Goal: Task Accomplishment & Management: Complete application form

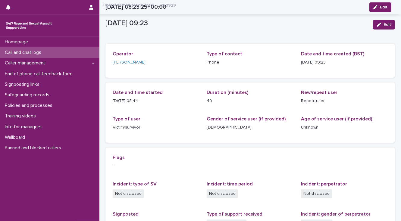
scroll to position [105, 0]
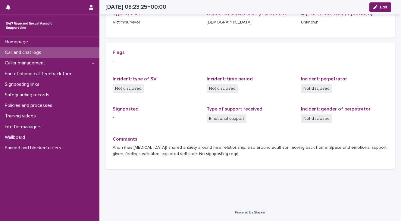
click at [51, 54] on div "Call and chat logs" at bounding box center [49, 52] width 99 height 11
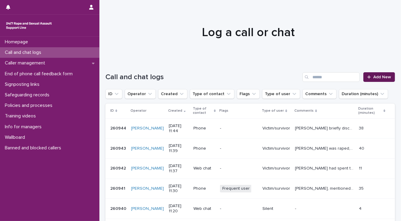
click at [377, 77] on span "Add New" at bounding box center [382, 77] width 18 height 4
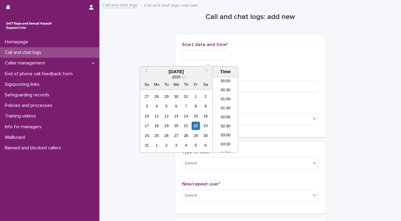
scroll to position [175, 0]
click at [187, 55] on input "text" at bounding box center [206, 55] width 48 height 11
click at [221, 115] on li "11:30" at bounding box center [226, 114] width 26 height 9
click at [214, 56] on input "**********" at bounding box center [206, 55] width 48 height 11
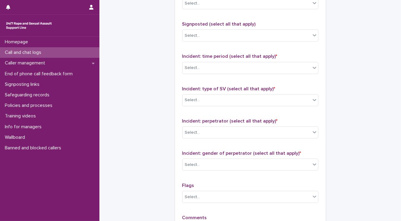
scroll to position [434, 0]
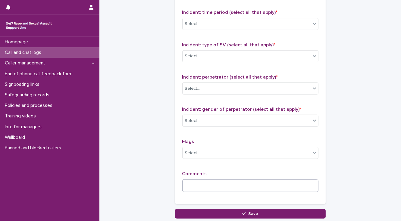
type input "**********"
click at [187, 185] on textarea at bounding box center [250, 186] width 136 height 13
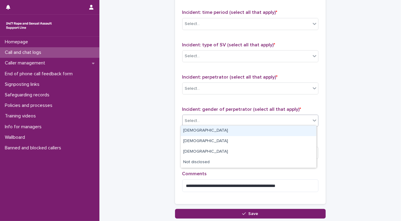
click at [215, 119] on div "Select..." at bounding box center [247, 121] width 128 height 10
drag, startPoint x: 210, startPoint y: 136, endPoint x: 200, endPoint y: 114, distance: 23.7
click at [204, 130] on div "[DEMOGRAPHIC_DATA]" at bounding box center [249, 131] width 136 height 11
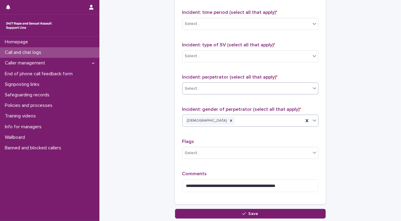
click at [194, 89] on div "Select..." at bounding box center [192, 89] width 15 height 6
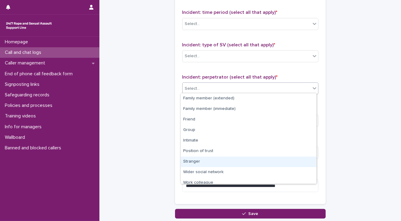
click at [195, 162] on div "Stranger" at bounding box center [249, 162] width 136 height 11
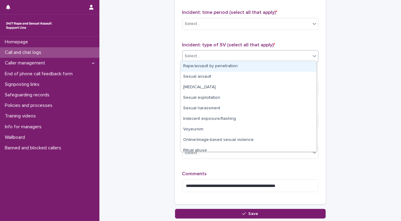
click at [200, 57] on div "Select..." at bounding box center [247, 56] width 128 height 10
click at [201, 64] on div "Rape/assault by penetration" at bounding box center [249, 66] width 136 height 11
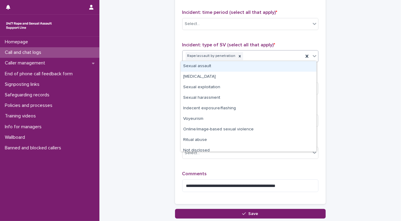
click at [259, 57] on div "Rape/assault by penetration" at bounding box center [243, 56] width 121 height 11
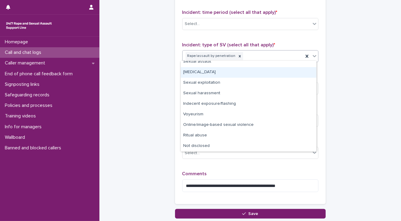
scroll to position [0, 0]
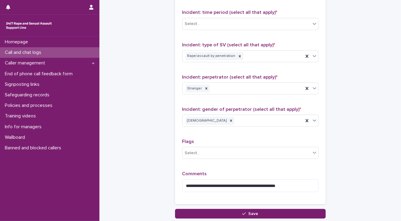
click at [261, 57] on div "Rape/assault by penetration" at bounding box center [243, 56] width 121 height 11
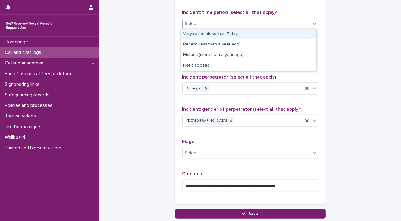
click at [205, 23] on div "Select..." at bounding box center [247, 24] width 128 height 10
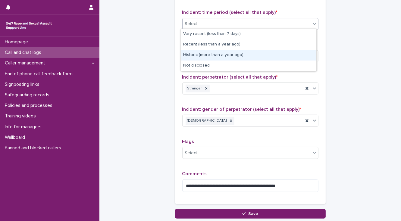
click at [200, 56] on div "Historic (more than a year ago)" at bounding box center [249, 55] width 136 height 11
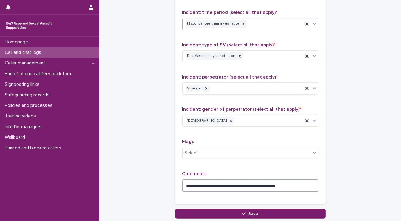
click at [293, 183] on textarea "**********" at bounding box center [250, 186] width 136 height 13
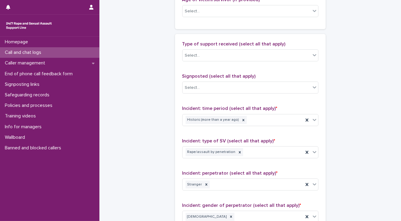
scroll to position [337, 0]
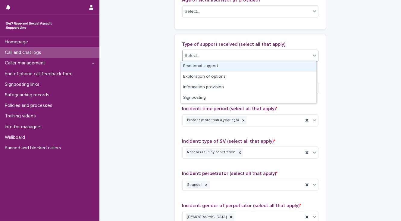
click at [185, 54] on div "Select..." at bounding box center [192, 56] width 15 height 6
click at [184, 64] on div "Emotional support" at bounding box center [249, 66] width 136 height 11
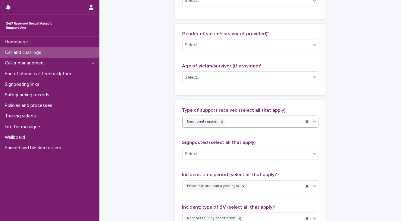
scroll to position [265, 0]
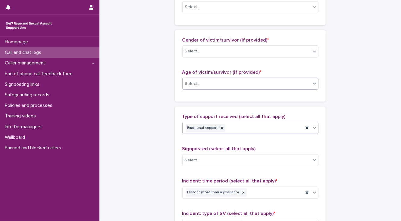
click at [185, 83] on div "Select..." at bounding box center [192, 84] width 15 height 6
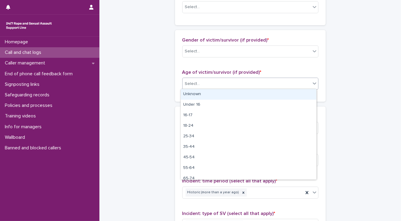
drag, startPoint x: 187, startPoint y: 90, endPoint x: 187, endPoint y: 84, distance: 6.0
click at [187, 88] on body "**********" at bounding box center [200, 110] width 401 height 221
drag, startPoint x: 199, startPoint y: 94, endPoint x: 199, endPoint y: 73, distance: 21.4
click at [199, 91] on div "Unknown" at bounding box center [249, 94] width 136 height 11
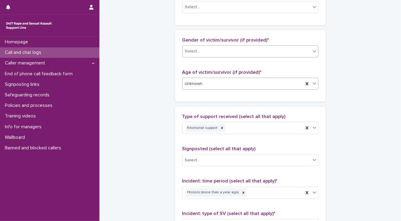
click at [196, 52] on div "Select..." at bounding box center [192, 51] width 15 height 6
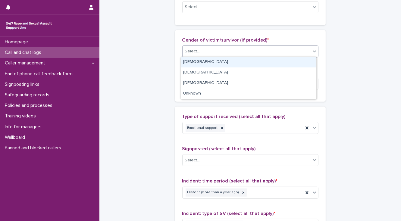
click at [196, 63] on div "[DEMOGRAPHIC_DATA]" at bounding box center [249, 62] width 136 height 11
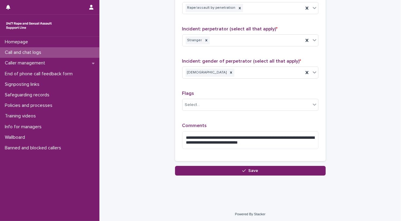
scroll to position [482, 0]
drag, startPoint x: 293, startPoint y: 135, endPoint x: 295, endPoint y: 140, distance: 5.5
click at [293, 135] on textarea "**********" at bounding box center [250, 140] width 136 height 18
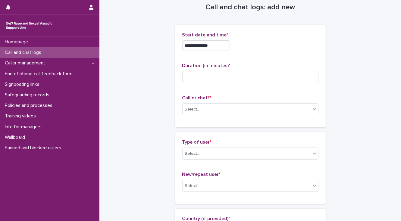
scroll to position [0, 0]
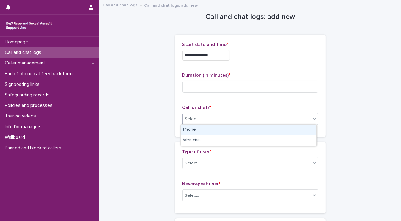
drag, startPoint x: 206, startPoint y: 121, endPoint x: 205, endPoint y: 126, distance: 5.5
click at [205, 121] on div "Select..." at bounding box center [247, 119] width 128 height 10
click at [205, 131] on div "Phone" at bounding box center [249, 130] width 136 height 11
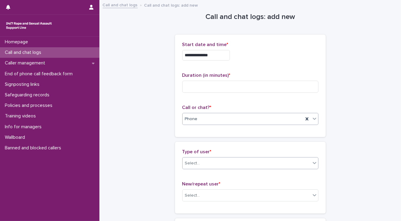
click at [210, 175] on body "**********" at bounding box center [200, 110] width 401 height 221
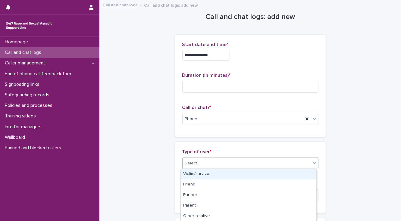
click at [205, 172] on div "Victim/survivor" at bounding box center [249, 174] width 136 height 11
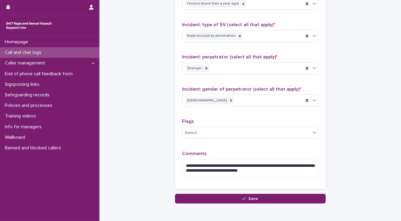
scroll to position [458, 0]
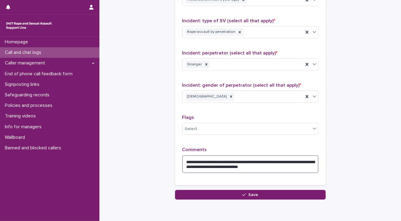
click at [220, 158] on textarea "**********" at bounding box center [250, 164] width 136 height 18
click at [293, 163] on textarea "**********" at bounding box center [250, 164] width 136 height 18
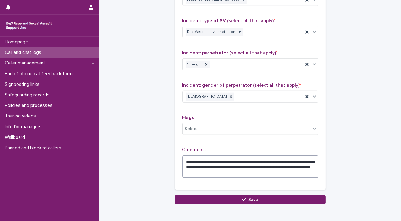
click at [255, 165] on textarea "**********" at bounding box center [250, 166] width 136 height 23
click at [247, 164] on textarea "**********" at bounding box center [250, 166] width 136 height 23
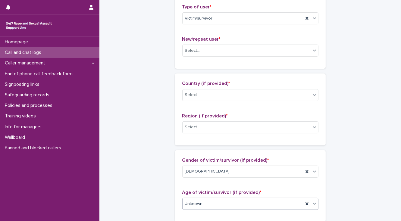
scroll to position [145, 0]
type textarea "**********"
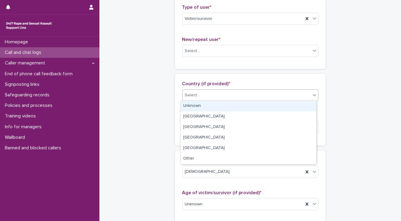
click at [195, 97] on div "Select..." at bounding box center [192, 95] width 15 height 6
click at [191, 106] on div "Unknown" at bounding box center [249, 106] width 136 height 11
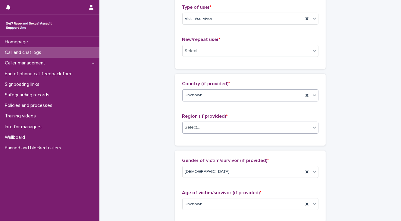
click at [192, 126] on div "Select..." at bounding box center [192, 127] width 15 height 6
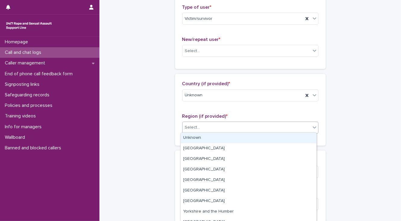
click at [192, 136] on div "Unknown" at bounding box center [249, 138] width 136 height 11
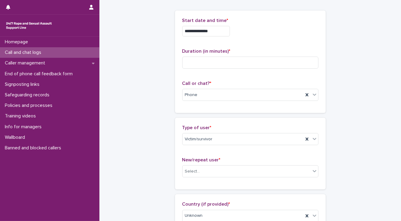
scroll to position [0, 0]
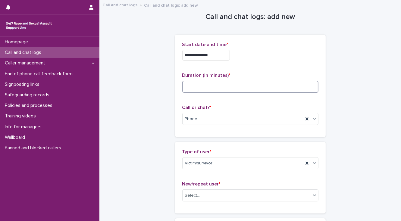
click at [188, 88] on input at bounding box center [250, 87] width 136 height 12
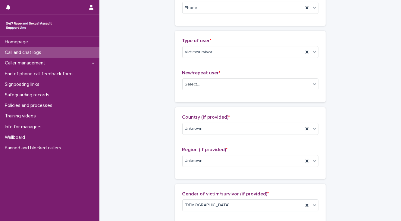
scroll to position [121, 0]
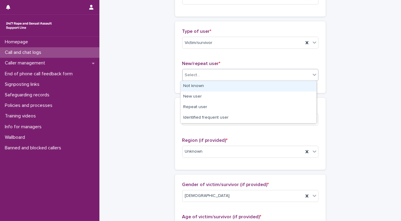
click at [185, 77] on div "Select..." at bounding box center [192, 75] width 15 height 6
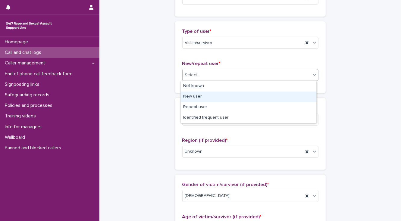
click at [196, 95] on div "New user" at bounding box center [249, 97] width 136 height 11
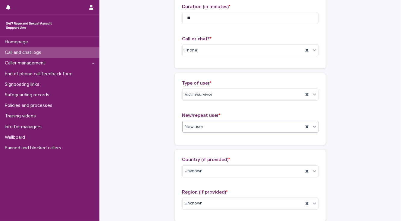
scroll to position [48, 0]
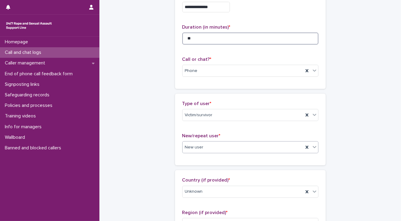
drag, startPoint x: 190, startPoint y: 39, endPoint x: 196, endPoint y: 33, distance: 8.1
click at [191, 37] on input "**" at bounding box center [250, 39] width 136 height 12
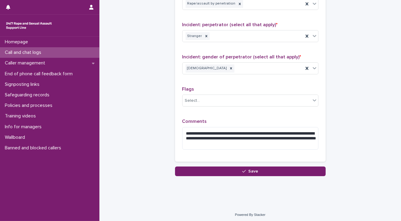
scroll to position [487, 0]
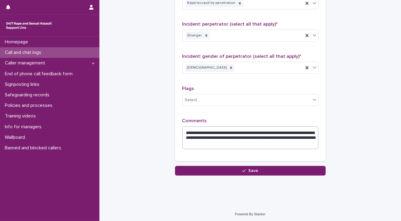
type input "**"
click at [257, 140] on textarea "**********" at bounding box center [250, 138] width 136 height 23
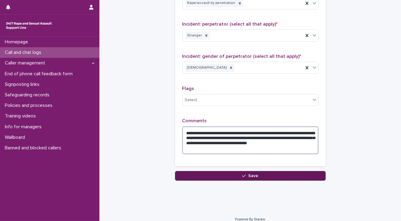
type textarea "**********"
click at [194, 175] on button "Save" at bounding box center [250, 176] width 151 height 10
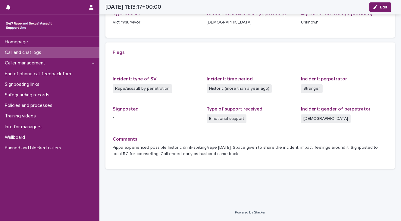
scroll to position [105, 0]
click at [37, 54] on p "Call and chat logs" at bounding box center [24, 53] width 44 height 6
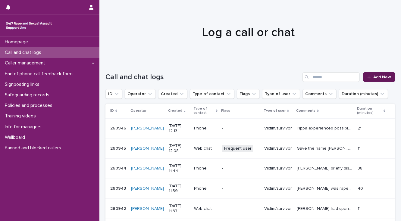
click at [378, 77] on span "Add New" at bounding box center [382, 77] width 18 height 4
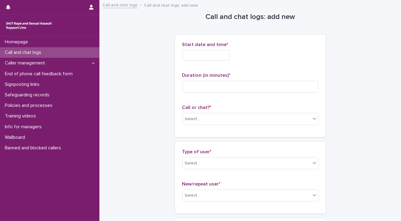
click at [199, 55] on input "text" at bounding box center [206, 55] width 48 height 11
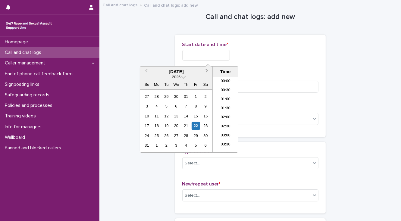
scroll to position [184, 0]
drag, startPoint x: 219, startPoint y: 113, endPoint x: 216, endPoint y: 76, distance: 37.2
click at [219, 111] on li "12:00" at bounding box center [226, 114] width 26 height 9
click at [216, 55] on input "**********" at bounding box center [206, 55] width 48 height 11
type input "**********"
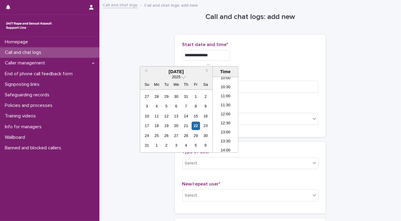
click at [255, 61] on div "**********" at bounding box center [250, 53] width 136 height 23
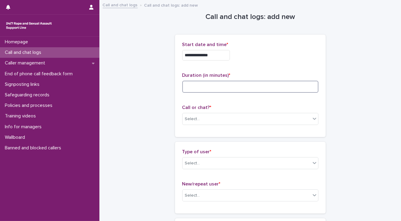
click at [216, 85] on input at bounding box center [250, 87] width 136 height 12
type input "*"
click at [216, 121] on div "Select..." at bounding box center [247, 119] width 128 height 10
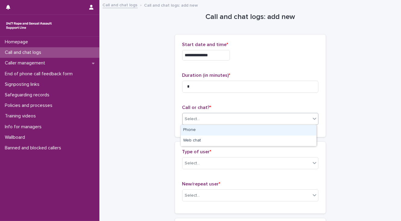
drag, startPoint x: 218, startPoint y: 127, endPoint x: 218, endPoint y: 130, distance: 3.6
click at [218, 127] on div "Phone" at bounding box center [249, 130] width 136 height 11
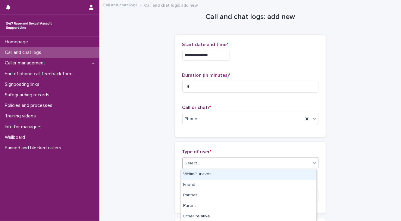
drag, startPoint x: 218, startPoint y: 161, endPoint x: 213, endPoint y: 159, distance: 5.1
click at [217, 161] on div "Select..." at bounding box center [247, 163] width 128 height 10
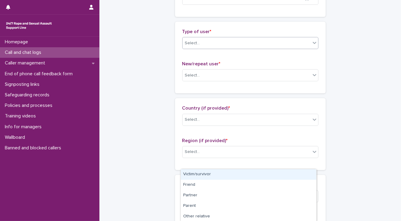
scroll to position [121, 0]
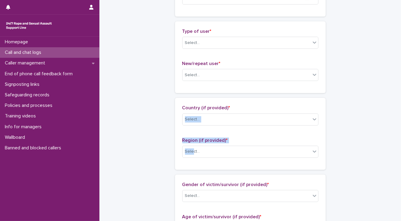
drag, startPoint x: 190, startPoint y: 143, endPoint x: 140, endPoint y: 102, distance: 65.5
click at [144, 109] on div "**********" at bounding box center [250, 206] width 290 height 652
click at [144, 94] on div "**********" at bounding box center [250, 206] width 290 height 652
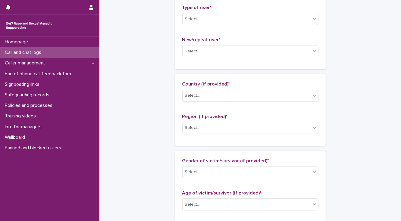
scroll to position [145, 0]
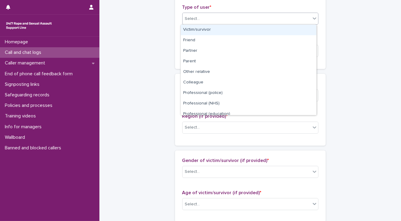
click at [199, 20] on div "Select..." at bounding box center [247, 19] width 128 height 10
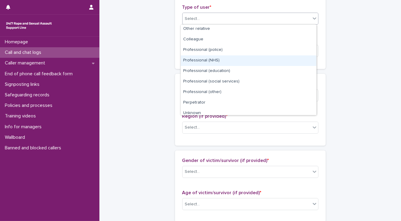
scroll to position [67, 0]
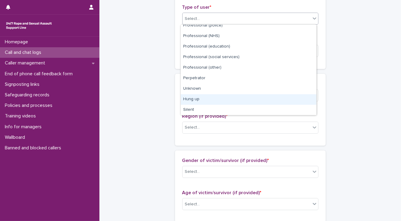
click at [204, 97] on div "Hung up" at bounding box center [249, 99] width 136 height 11
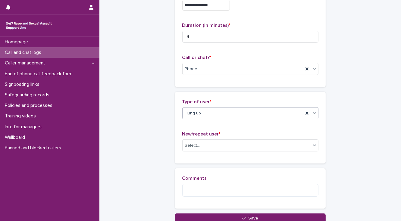
scroll to position [72, 0]
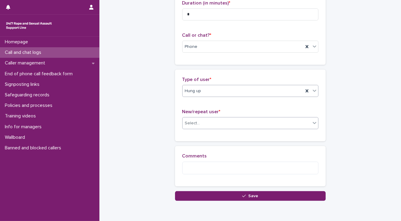
click at [194, 126] on div "Select..." at bounding box center [247, 123] width 128 height 10
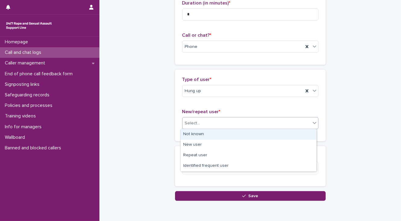
click at [194, 131] on div "Not known" at bounding box center [249, 134] width 136 height 11
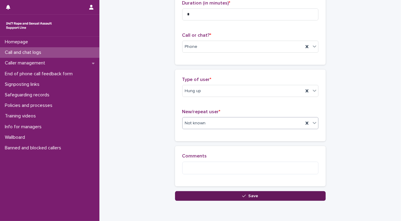
click at [192, 199] on button "Save" at bounding box center [250, 196] width 151 height 10
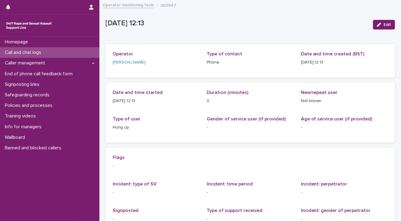
click at [26, 52] on p "Call and chat logs" at bounding box center [24, 53] width 44 height 6
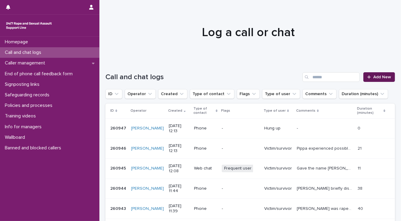
click at [378, 79] on link "Add New" at bounding box center [379, 77] width 32 height 10
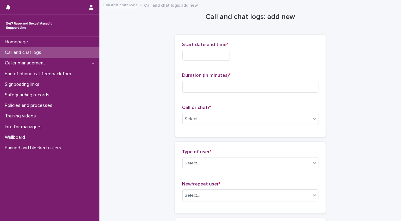
click at [206, 56] on input "text" at bounding box center [206, 55] width 48 height 11
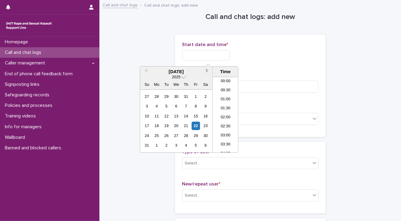
scroll to position [184, 0]
drag, startPoint x: 223, startPoint y: 115, endPoint x: 222, endPoint y: 110, distance: 5.2
click at [223, 112] on li "12:00" at bounding box center [226, 114] width 26 height 9
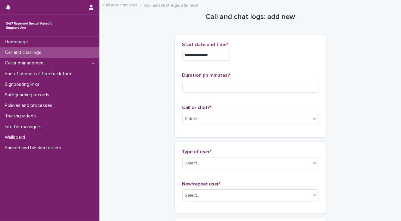
click at [213, 55] on input "**********" at bounding box center [206, 55] width 48 height 11
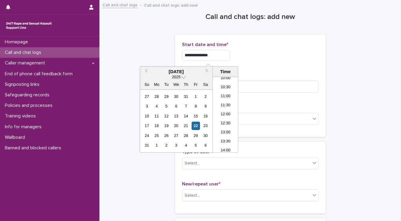
type input "**********"
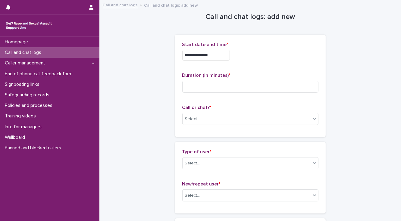
click at [186, 84] on input at bounding box center [250, 87] width 136 height 12
type input "*"
click at [199, 118] on div "Select..." at bounding box center [247, 119] width 128 height 10
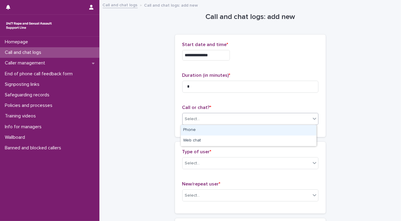
drag, startPoint x: 199, startPoint y: 127, endPoint x: 199, endPoint y: 132, distance: 5.4
click at [199, 127] on div "Phone" at bounding box center [249, 130] width 136 height 11
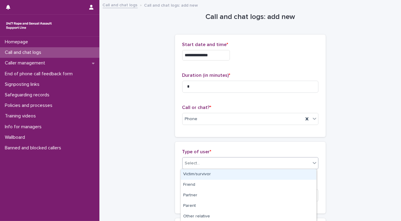
click at [206, 159] on div "Select..." at bounding box center [247, 163] width 128 height 10
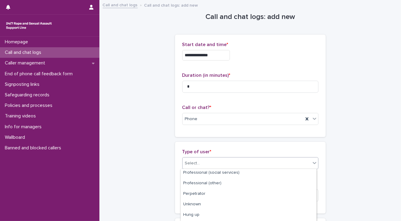
scroll to position [106, 0]
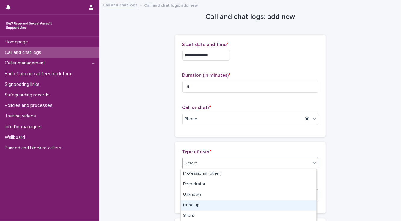
drag, startPoint x: 212, startPoint y: 204, endPoint x: 212, endPoint y: 196, distance: 7.2
click at [212, 203] on div "Hung up" at bounding box center [249, 205] width 136 height 11
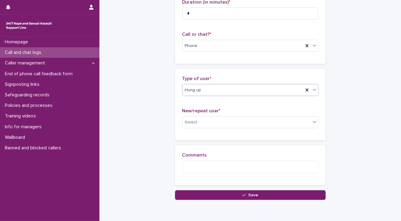
scroll to position [96, 0]
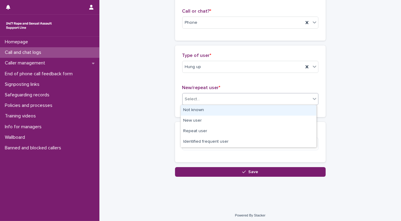
click at [188, 101] on div "Select..." at bounding box center [192, 99] width 15 height 6
click at [190, 108] on div "Not known" at bounding box center [249, 110] width 136 height 11
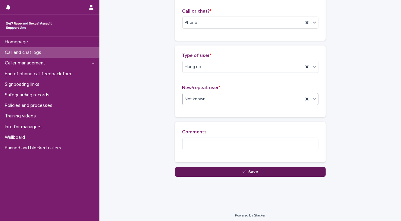
click at [192, 175] on button "Save" at bounding box center [250, 172] width 151 height 10
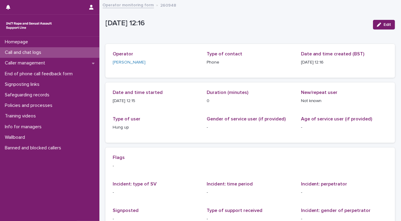
click at [37, 50] on p "Call and chat logs" at bounding box center [24, 53] width 44 height 6
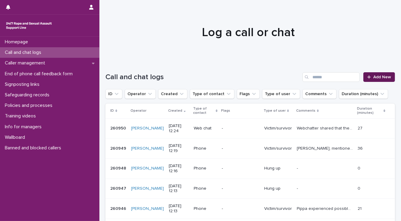
click at [374, 77] on span "Add New" at bounding box center [382, 77] width 18 height 4
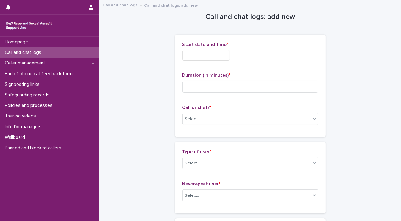
click at [200, 54] on input "text" at bounding box center [206, 55] width 48 height 11
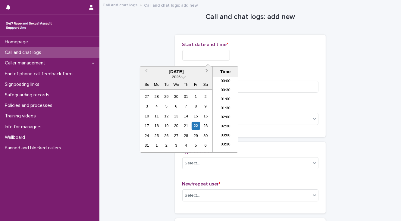
scroll to position [193, 0]
click at [224, 114] on li "12:30" at bounding box center [226, 114] width 26 height 9
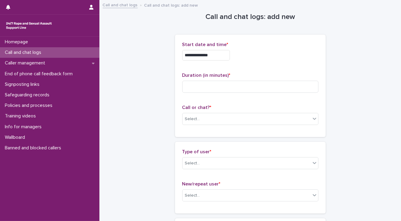
type input "**********"
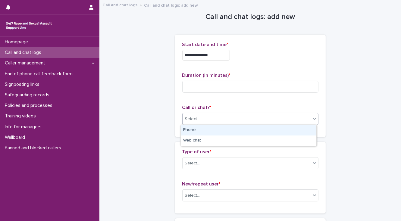
click at [188, 117] on div "Select..." at bounding box center [192, 119] width 15 height 6
click at [191, 127] on div "Phone" at bounding box center [249, 130] width 136 height 11
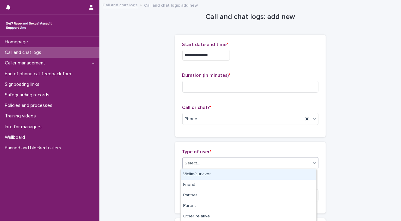
click at [212, 163] on div "Select..." at bounding box center [247, 163] width 128 height 10
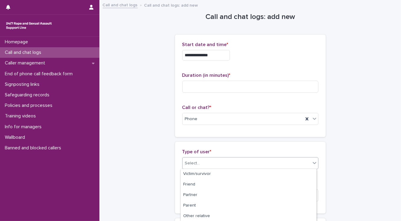
scroll to position [0, 0]
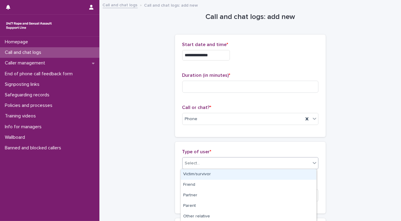
click at [221, 174] on div "Victim/survivor" at bounding box center [249, 174] width 136 height 11
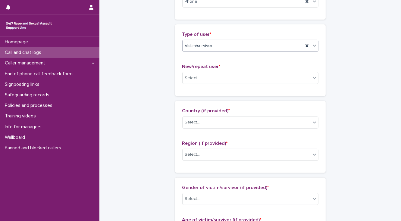
scroll to position [121, 0]
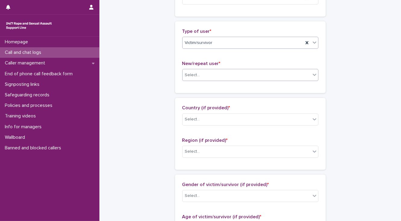
click at [196, 74] on div "Select..." at bounding box center [192, 75] width 15 height 6
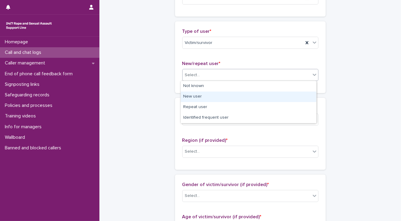
click at [204, 95] on div "New user" at bounding box center [249, 97] width 136 height 11
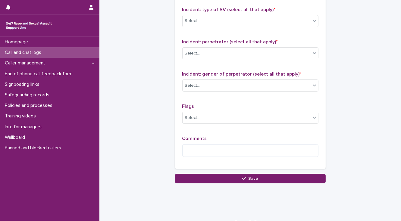
scroll to position [477, 0]
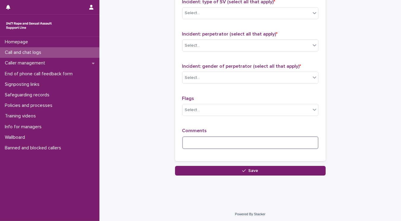
click at [194, 142] on textarea at bounding box center [250, 142] width 136 height 13
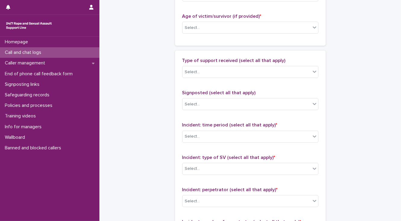
scroll to position [308, 0]
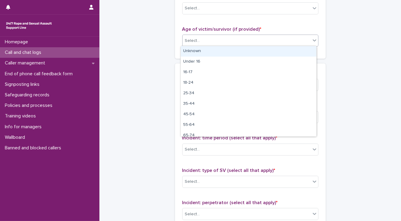
drag, startPoint x: 196, startPoint y: 41, endPoint x: 196, endPoint y: 46, distance: 5.1
click at [196, 41] on div "Select..." at bounding box center [192, 41] width 15 height 6
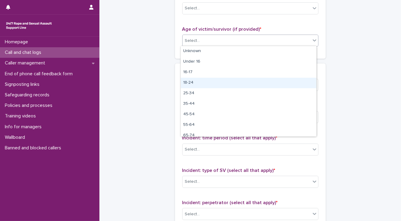
click at [203, 79] on div "18-24" at bounding box center [249, 83] width 136 height 11
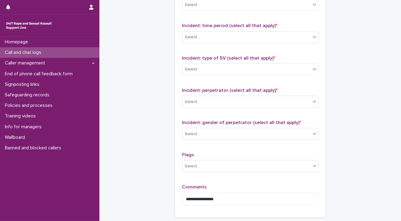
scroll to position [477, 0]
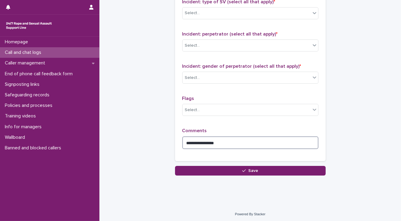
click at [223, 140] on textarea "**********" at bounding box center [250, 142] width 136 height 13
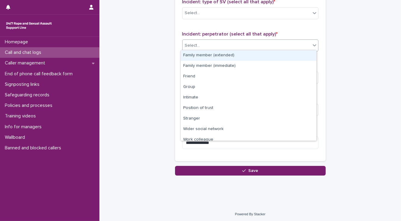
click at [262, 44] on div "Select..." at bounding box center [247, 46] width 128 height 10
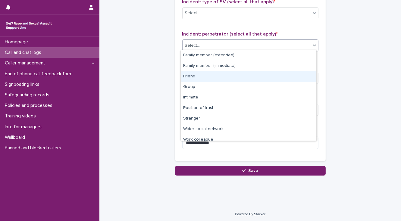
click at [241, 77] on div "Friend" at bounding box center [249, 76] width 136 height 11
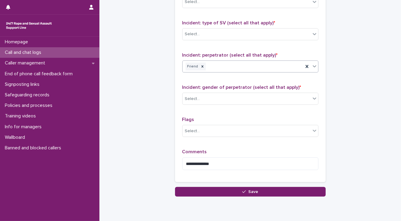
scroll to position [429, 0]
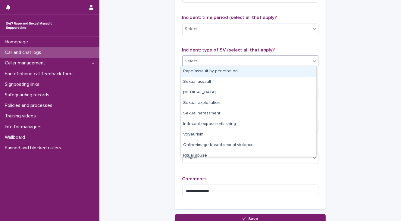
click at [210, 61] on div "Select..." at bounding box center [247, 61] width 128 height 10
click at [205, 28] on div "Select..." at bounding box center [247, 29] width 128 height 10
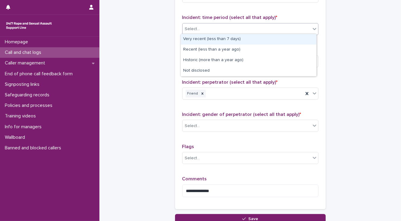
click at [208, 38] on div "Very recent (less than 7 days)" at bounding box center [249, 39] width 136 height 11
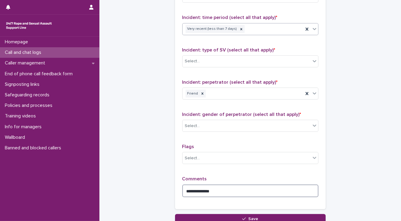
click at [207, 189] on textarea "**********" at bounding box center [250, 191] width 136 height 13
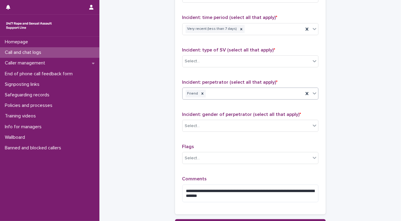
click at [221, 94] on div "Friend" at bounding box center [243, 94] width 121 height 11
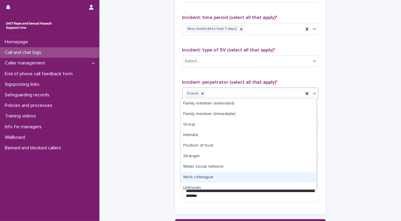
click at [215, 175] on div "Work colleague" at bounding box center [249, 177] width 136 height 11
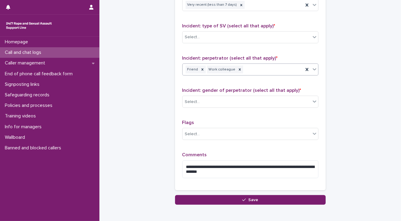
scroll to position [477, 0]
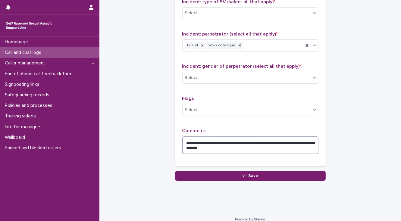
click at [308, 141] on textarea "**********" at bounding box center [250, 145] width 136 height 18
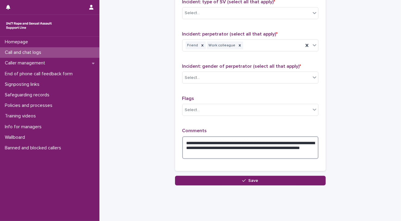
click at [222, 153] on textarea "**********" at bounding box center [250, 147] width 136 height 23
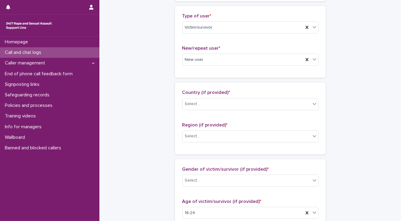
scroll to position [145, 0]
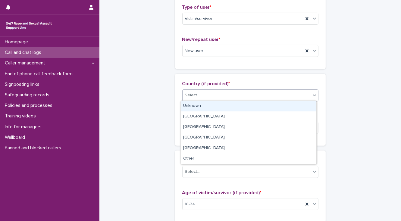
click at [192, 97] on div "Select..." at bounding box center [192, 95] width 15 height 6
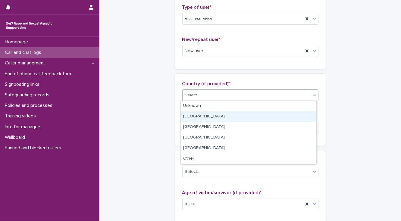
click at [195, 116] on div "England" at bounding box center [249, 116] width 136 height 11
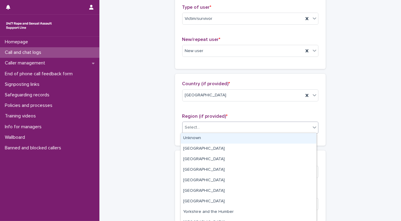
click at [196, 128] on div "Select..." at bounding box center [192, 127] width 15 height 6
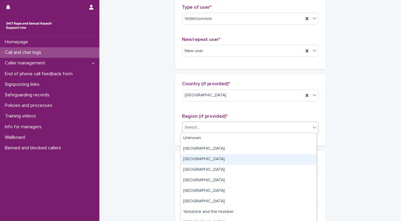
click at [202, 161] on div "[GEOGRAPHIC_DATA]" at bounding box center [249, 159] width 136 height 11
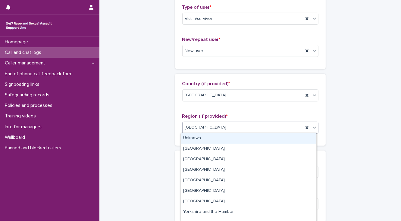
click at [197, 130] on span "[GEOGRAPHIC_DATA]" at bounding box center [206, 127] width 42 height 6
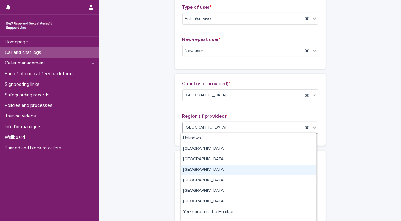
click at [202, 170] on div "[GEOGRAPHIC_DATA]" at bounding box center [249, 170] width 136 height 11
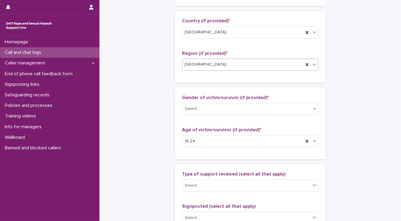
scroll to position [217, 0]
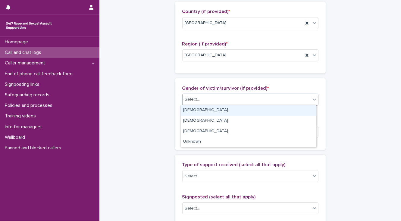
click at [185, 100] on div "Select..." at bounding box center [192, 99] width 15 height 6
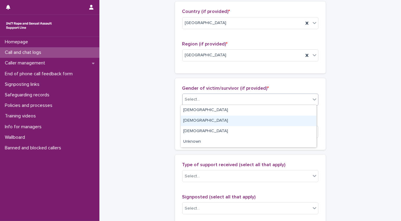
click at [189, 120] on div "[DEMOGRAPHIC_DATA]" at bounding box center [249, 121] width 136 height 11
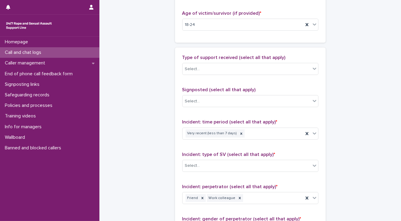
scroll to position [337, 0]
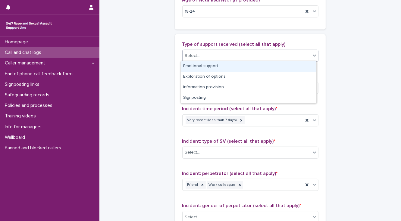
click at [190, 55] on div "Select..." at bounding box center [192, 56] width 15 height 6
click at [191, 66] on div "Emotional support" at bounding box center [249, 66] width 136 height 11
click at [240, 55] on div "Emotional support" at bounding box center [243, 56] width 121 height 11
click at [218, 67] on div "Exploration of options" at bounding box center [249, 66] width 136 height 11
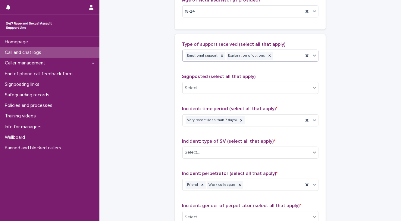
click at [278, 55] on div "Emotional support Exploration of options" at bounding box center [243, 56] width 121 height 11
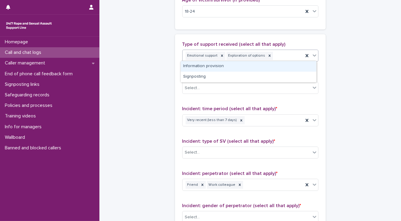
click at [211, 66] on div "Information provision" at bounding box center [249, 66] width 136 height 11
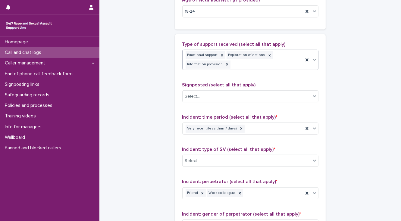
click at [261, 63] on div "Emotional support Exploration of options Information provision" at bounding box center [243, 60] width 121 height 20
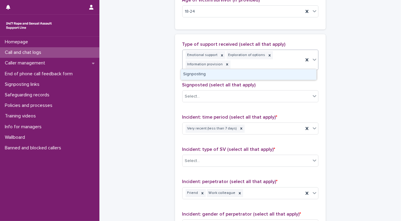
drag, startPoint x: 230, startPoint y: 76, endPoint x: 222, endPoint y: 80, distance: 8.2
click at [229, 76] on div "Signposting" at bounding box center [249, 74] width 136 height 11
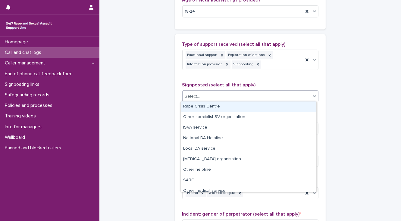
click at [200, 98] on div "Select..." at bounding box center [247, 97] width 128 height 10
click at [199, 105] on div "Rape Crisis Centre" at bounding box center [249, 107] width 136 height 11
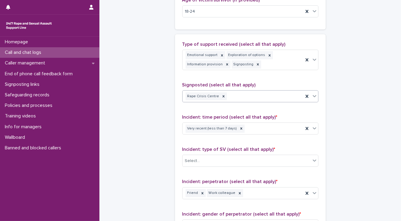
click at [241, 97] on div "Rape Crisis Centre" at bounding box center [243, 96] width 121 height 11
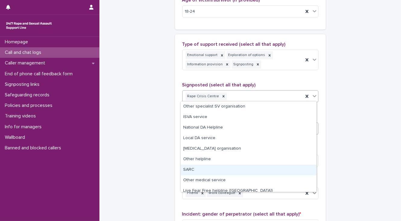
click at [198, 166] on div "SARC" at bounding box center [249, 170] width 136 height 11
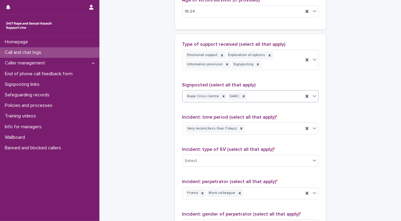
drag, startPoint x: 273, startPoint y: 99, endPoint x: 271, endPoint y: 100, distance: 3.3
click at [273, 99] on div "Rape Crisis Centre SARC" at bounding box center [243, 96] width 121 height 11
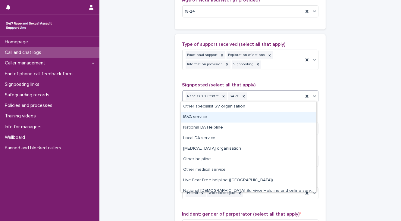
click at [227, 117] on div "ISVA service" at bounding box center [249, 117] width 136 height 11
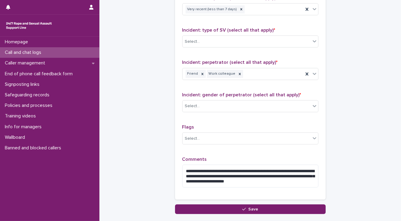
scroll to position [458, 0]
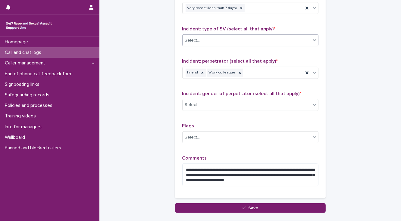
click at [193, 42] on div "Select..." at bounding box center [247, 41] width 128 height 10
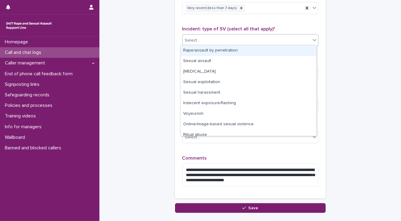
click at [193, 48] on div "Rape/assault by penetration" at bounding box center [249, 50] width 136 height 11
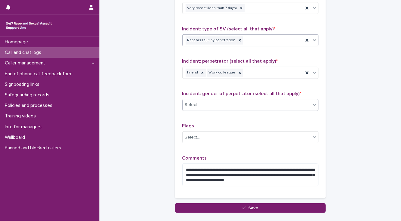
drag, startPoint x: 194, startPoint y: 99, endPoint x: 194, endPoint y: 105, distance: 5.1
click at [194, 100] on div "Select..." at bounding box center [247, 105] width 128 height 10
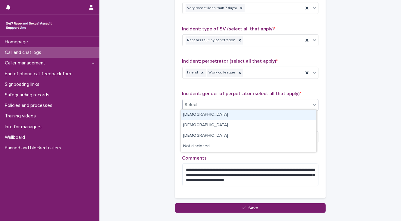
click at [195, 112] on div "[DEMOGRAPHIC_DATA]" at bounding box center [249, 115] width 136 height 11
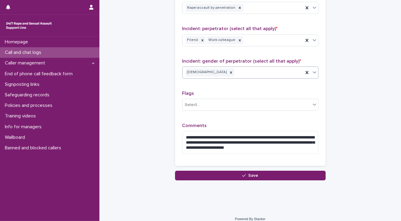
scroll to position [495, 0]
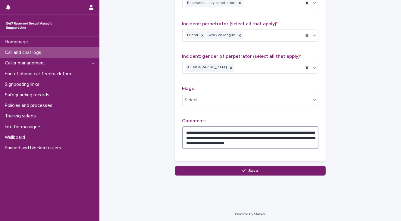
click at [292, 136] on textarea "**********" at bounding box center [250, 137] width 136 height 23
click at [285, 141] on textarea "**********" at bounding box center [250, 137] width 136 height 23
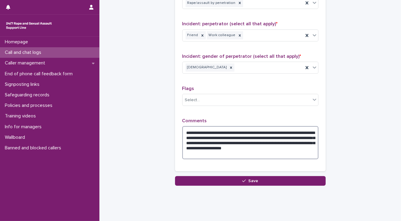
click at [266, 130] on textarea "**********" at bounding box center [250, 142] width 136 height 33
click at [275, 130] on textarea "**********" at bounding box center [250, 142] width 136 height 33
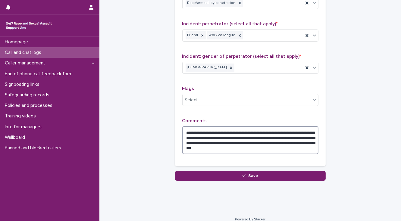
click at [221, 136] on textarea "**********" at bounding box center [250, 140] width 136 height 28
click at [232, 141] on textarea "**********" at bounding box center [250, 140] width 136 height 28
click at [224, 146] on textarea "**********" at bounding box center [250, 140] width 136 height 28
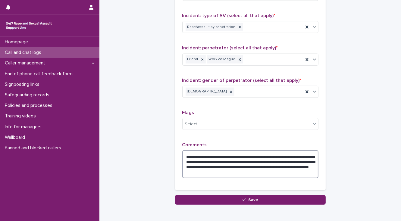
type textarea "**********"
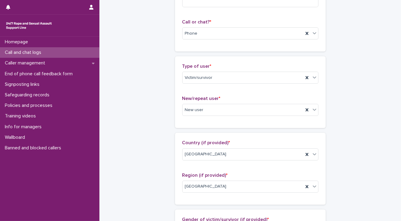
scroll to position [0, 0]
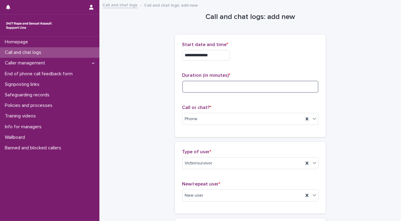
click at [189, 85] on input at bounding box center [250, 87] width 136 height 12
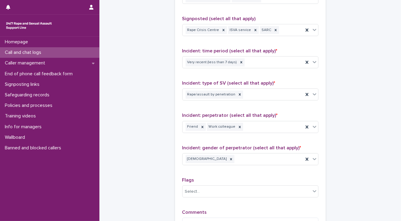
scroll to position [482, 0]
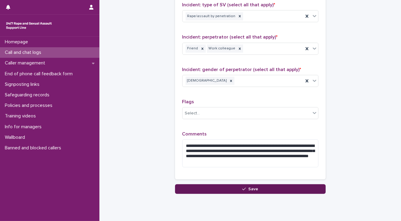
type input "**"
click at [205, 188] on button "Save" at bounding box center [250, 189] width 151 height 10
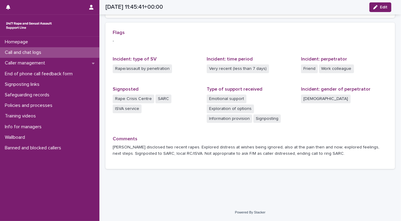
scroll to position [125, 0]
click at [111, 185] on div "Loading... Saving… Loading... Saving… 2025-08-22 11:45:41+00:00 Edit 22/8/2025 …" at bounding box center [250, 32] width 296 height 313
click at [27, 53] on p "Call and chat logs" at bounding box center [24, 53] width 44 height 6
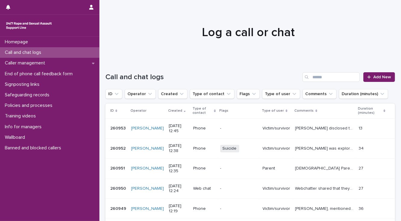
click at [42, 54] on p "Call and chat logs" at bounding box center [24, 53] width 44 height 6
click at [41, 53] on p "Call and chat logs" at bounding box center [24, 53] width 44 height 6
click at [379, 75] on span "Add New" at bounding box center [382, 77] width 18 height 4
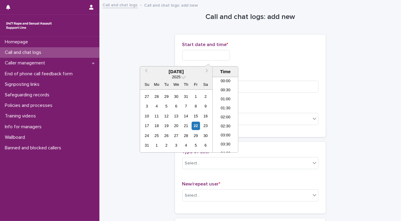
click at [189, 54] on input "text" at bounding box center [206, 55] width 48 height 11
click at [223, 112] on li "12:30" at bounding box center [226, 114] width 26 height 9
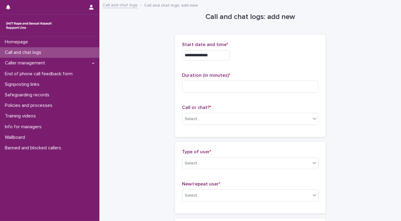
click at [213, 54] on input "**********" at bounding box center [206, 55] width 48 height 11
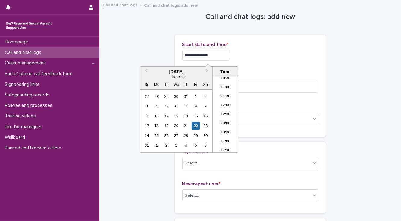
type input "**********"
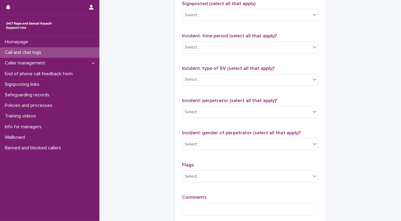
scroll to position [458, 0]
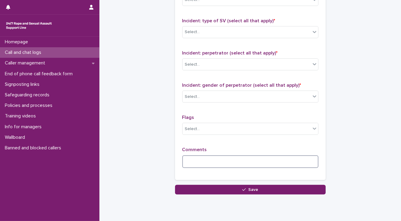
click at [186, 160] on textarea at bounding box center [250, 161] width 136 height 13
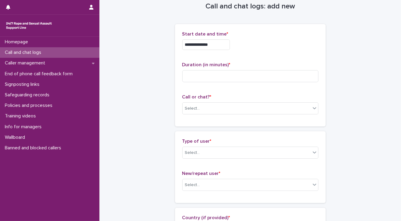
scroll to position [24, 0]
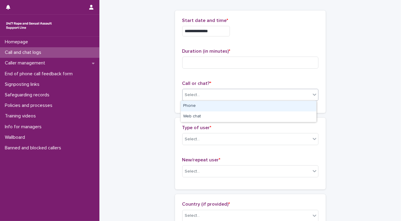
click at [195, 93] on div "Select..." at bounding box center [192, 95] width 15 height 6
click at [198, 107] on div "Phone" at bounding box center [249, 106] width 136 height 11
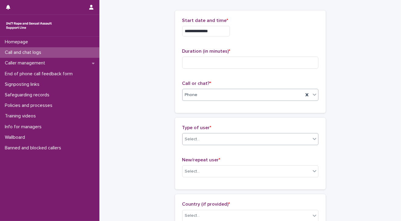
click at [197, 138] on div "Select..." at bounding box center [192, 139] width 15 height 6
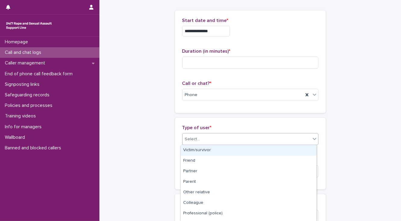
click at [199, 148] on div "Victim/survivor" at bounding box center [249, 150] width 136 height 11
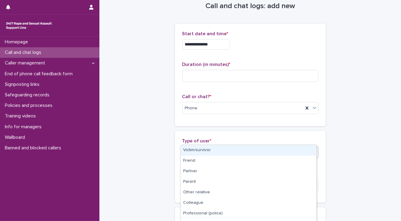
scroll to position [0, 0]
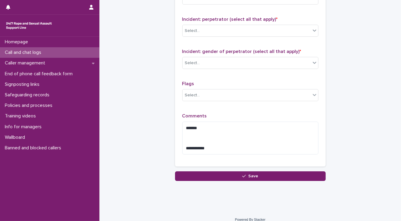
scroll to position [497, 0]
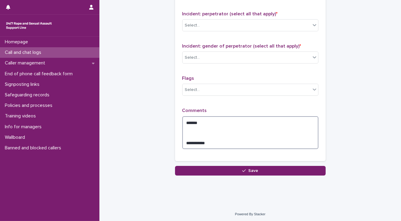
click at [212, 140] on textarea "**********" at bounding box center [250, 132] width 136 height 33
click at [200, 121] on textarea "**********" at bounding box center [250, 132] width 136 height 33
click at [186, 58] on div "Select..." at bounding box center [192, 58] width 15 height 6
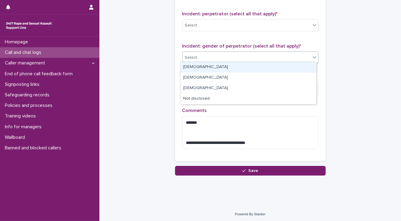
click at [190, 69] on div "[DEMOGRAPHIC_DATA]" at bounding box center [249, 67] width 136 height 11
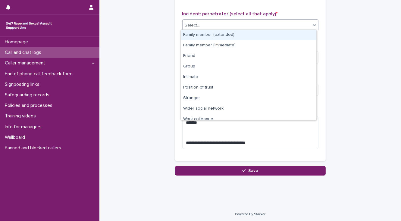
click at [205, 25] on div "Select..." at bounding box center [247, 25] width 128 height 10
click at [207, 34] on div "Family member (extended)" at bounding box center [249, 35] width 136 height 11
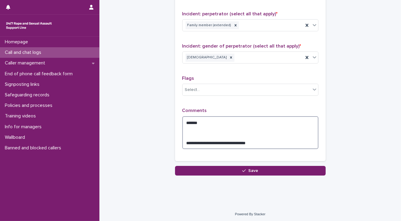
click at [200, 121] on textarea "**********" at bounding box center [250, 132] width 136 height 33
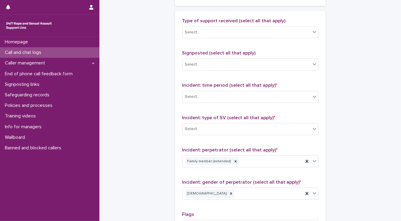
scroll to position [352, 0]
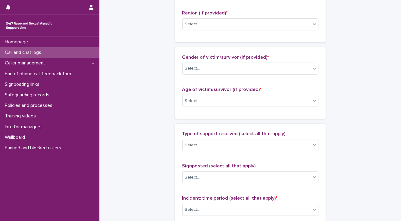
scroll to position [208, 0]
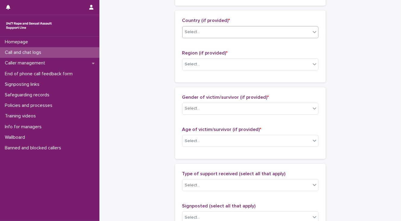
click at [193, 29] on div "Select..." at bounding box center [192, 32] width 15 height 6
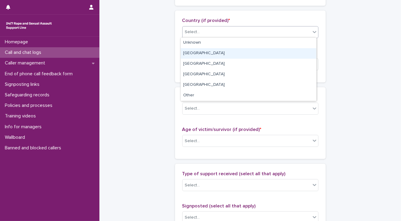
click at [196, 54] on div "England" at bounding box center [249, 53] width 136 height 11
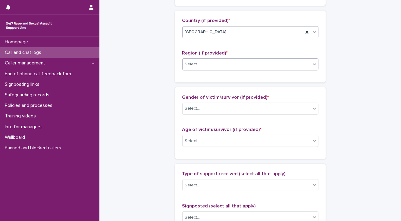
click at [196, 63] on div "Select..." at bounding box center [192, 64] width 15 height 6
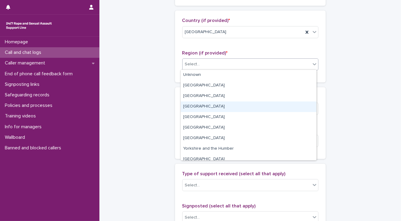
click at [202, 105] on div "[GEOGRAPHIC_DATA]" at bounding box center [249, 107] width 136 height 11
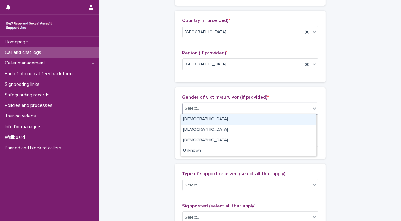
click at [202, 109] on div "Select..." at bounding box center [247, 109] width 128 height 10
click at [165, 98] on div "**********" at bounding box center [250, 131] width 290 height 677
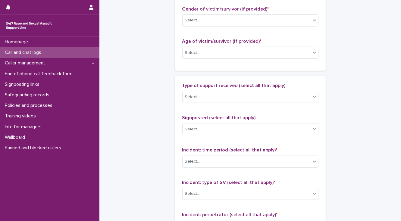
scroll to position [304, 0]
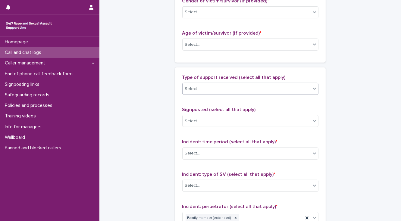
click at [187, 90] on div "Select..." at bounding box center [192, 89] width 15 height 6
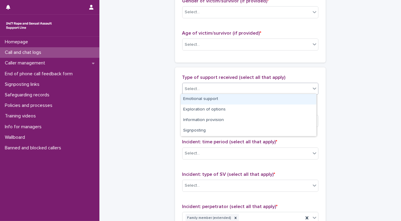
click at [187, 99] on div "Emotional support" at bounding box center [249, 99] width 136 height 11
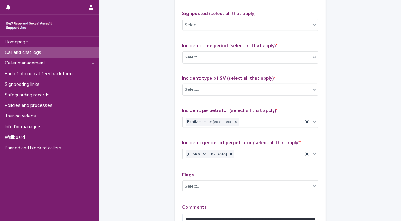
scroll to position [401, 0]
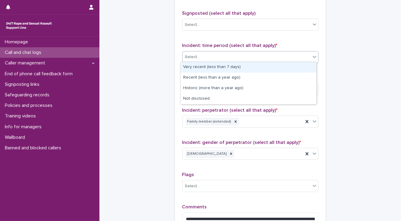
click at [201, 56] on div "Select..." at bounding box center [247, 57] width 128 height 10
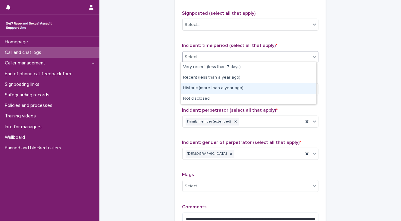
click at [199, 86] on div "Historic (more than a year ago)" at bounding box center [249, 88] width 136 height 11
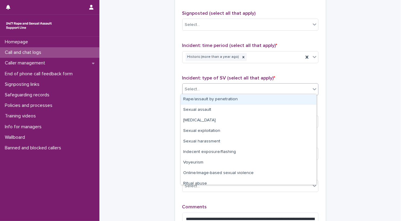
click at [201, 86] on div "Select..." at bounding box center [247, 89] width 128 height 10
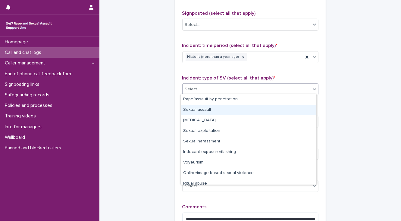
click at [198, 108] on div "Sexual assault" at bounding box center [249, 110] width 136 height 11
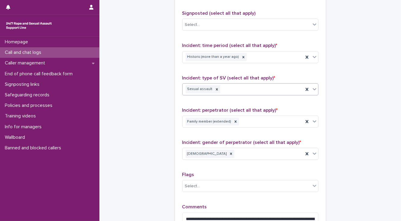
click at [224, 89] on div "Sexual assault" at bounding box center [243, 89] width 121 height 11
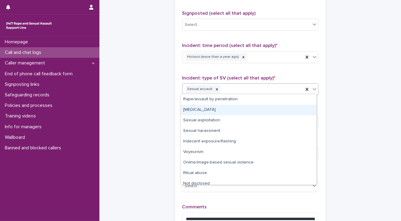
drag, startPoint x: 212, startPoint y: 111, endPoint x: 211, endPoint y: 108, distance: 3.8
click at [212, 111] on div "Child sexual abuse" at bounding box center [249, 110] width 136 height 11
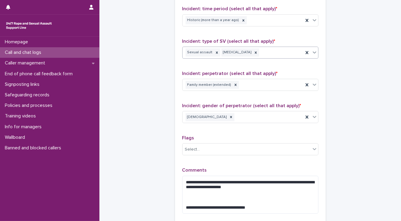
scroll to position [502, 0]
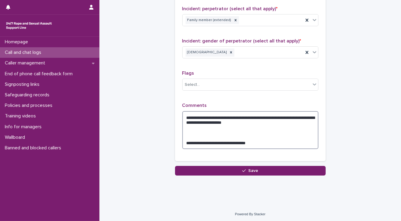
click at [268, 122] on textarea "**********" at bounding box center [250, 130] width 136 height 38
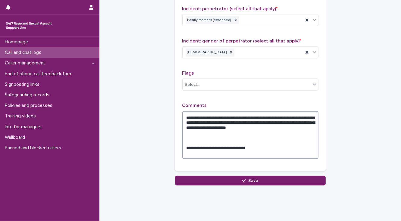
click at [217, 125] on textarea "**********" at bounding box center [250, 135] width 136 height 48
click at [216, 120] on textarea "**********" at bounding box center [250, 135] width 136 height 48
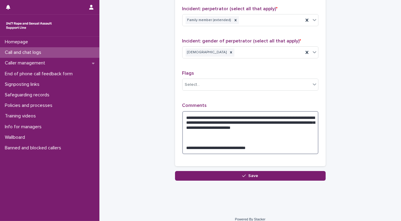
click at [284, 126] on textarea "**********" at bounding box center [250, 132] width 136 height 43
click at [183, 146] on textarea "**********" at bounding box center [250, 132] width 136 height 43
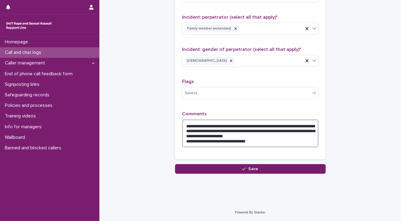
scroll to position [492, 0]
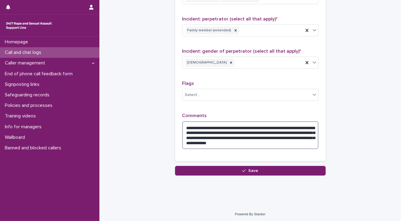
click at [304, 130] on textarea "**********" at bounding box center [250, 135] width 136 height 28
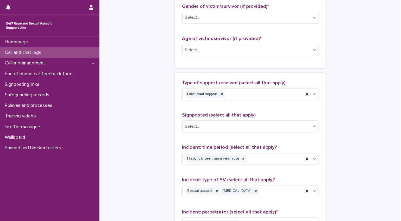
scroll to position [299, 0]
click at [201, 51] on div "Select..." at bounding box center [247, 50] width 128 height 10
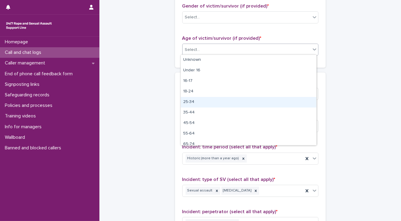
click at [191, 102] on div "25-34" at bounding box center [249, 102] width 136 height 11
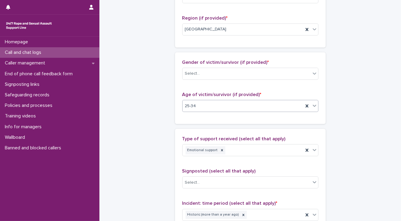
scroll to position [227, 0]
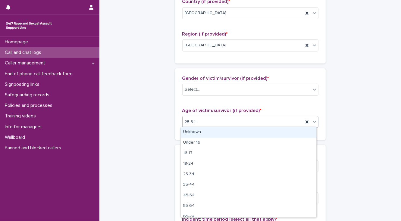
click at [205, 120] on div "25-34" at bounding box center [243, 122] width 121 height 10
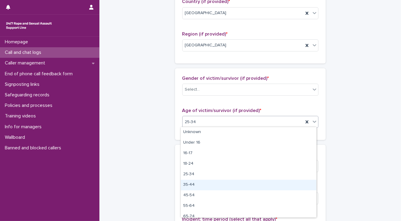
click at [205, 184] on div "35-44" at bounding box center [249, 185] width 136 height 11
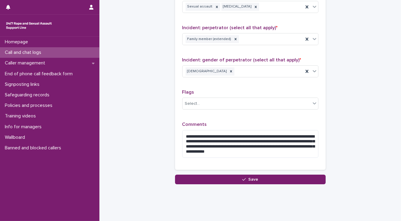
scroll to position [492, 0]
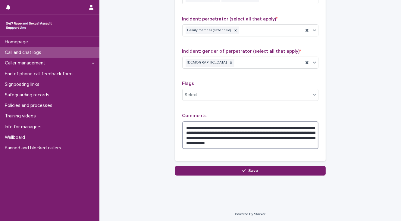
click at [248, 135] on textarea "**********" at bounding box center [250, 135] width 136 height 28
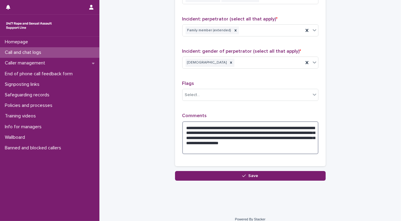
click at [206, 146] on textarea "**********" at bounding box center [250, 137] width 136 height 33
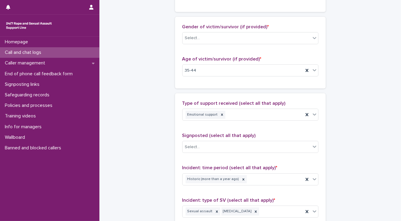
scroll to position [275, 0]
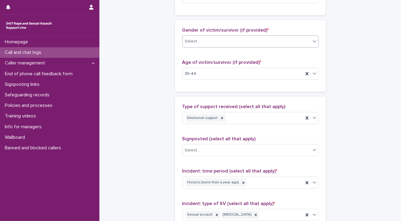
click at [196, 39] on div "Select..." at bounding box center [192, 41] width 15 height 6
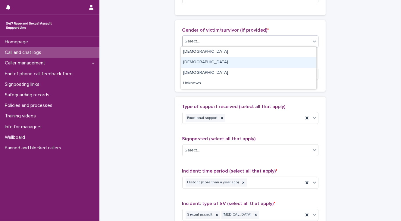
click at [201, 59] on div "[DEMOGRAPHIC_DATA]" at bounding box center [249, 62] width 136 height 11
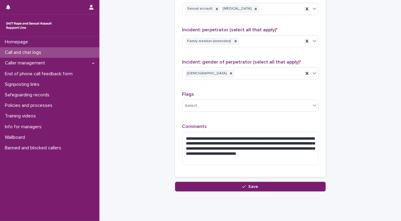
scroll to position [497, 0]
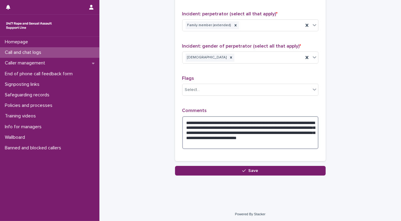
drag, startPoint x: 215, startPoint y: 130, endPoint x: 219, endPoint y: 135, distance: 6.4
click at [216, 130] on textarea "**********" at bounding box center [250, 132] width 136 height 33
drag, startPoint x: 286, startPoint y: 131, endPoint x: 216, endPoint y: 131, distance: 69.3
click at [216, 131] on textarea "**********" at bounding box center [250, 132] width 136 height 33
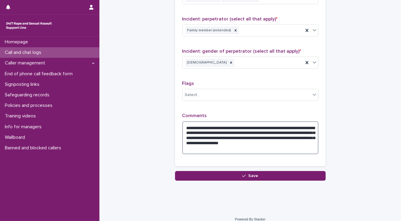
click at [224, 136] on textarea "**********" at bounding box center [250, 137] width 136 height 33
click at [216, 136] on textarea "**********" at bounding box center [250, 137] width 136 height 33
click at [258, 141] on textarea "**********" at bounding box center [250, 137] width 136 height 33
click at [223, 136] on textarea "**********" at bounding box center [250, 137] width 136 height 33
click at [304, 131] on textarea "**********" at bounding box center [250, 137] width 136 height 33
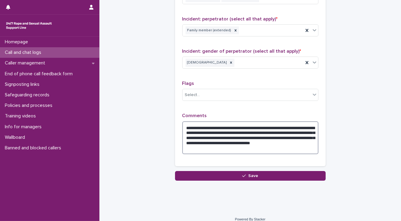
click at [198, 141] on textarea "**********" at bounding box center [250, 137] width 136 height 33
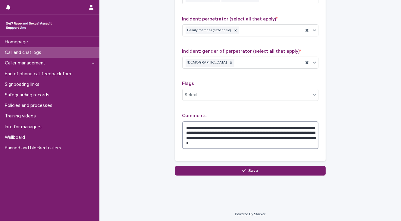
click at [276, 142] on textarea "**********" at bounding box center [250, 135] width 136 height 28
click at [197, 126] on textarea "**********" at bounding box center [250, 135] width 136 height 28
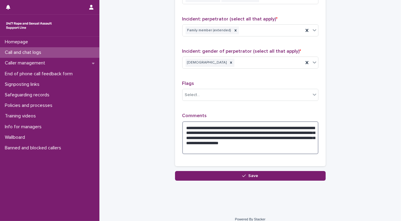
click at [197, 126] on textarea "**********" at bounding box center [250, 137] width 136 height 33
click at [311, 136] on textarea "**********" at bounding box center [250, 137] width 136 height 33
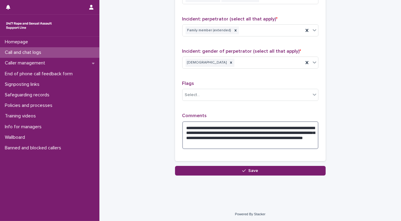
click at [218, 135] on textarea "**********" at bounding box center [250, 135] width 136 height 28
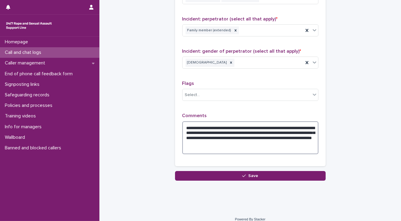
click at [243, 124] on textarea "**********" at bounding box center [250, 137] width 136 height 33
click at [221, 141] on textarea "**********" at bounding box center [250, 137] width 136 height 33
click at [220, 140] on textarea "**********" at bounding box center [250, 137] width 136 height 33
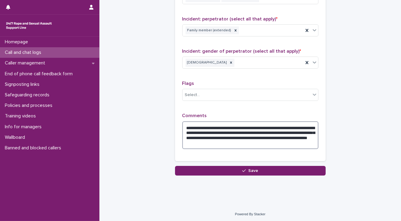
click at [215, 140] on textarea "**********" at bounding box center [250, 135] width 136 height 28
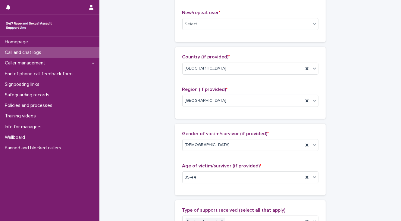
scroll to position [58, 0]
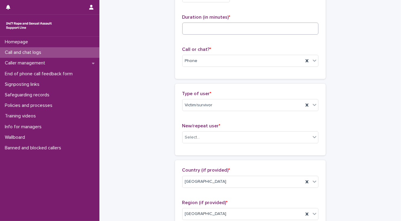
type textarea "**********"
click at [190, 30] on input at bounding box center [250, 29] width 136 height 12
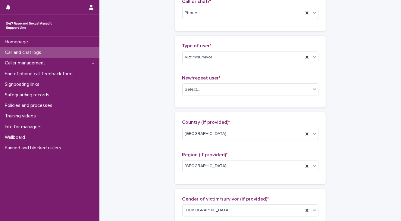
scroll to position [106, 0]
type input "**"
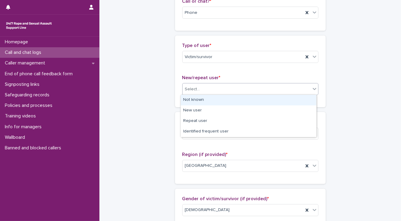
click at [187, 92] on div "Select..." at bounding box center [247, 89] width 128 height 10
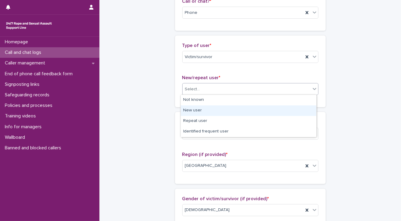
click at [193, 110] on div "New user" at bounding box center [249, 110] width 136 height 11
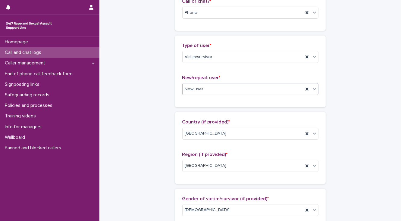
click at [191, 92] on div "New user" at bounding box center [243, 89] width 121 height 10
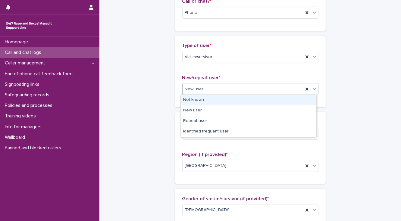
click at [192, 99] on div "Not known" at bounding box center [249, 100] width 136 height 11
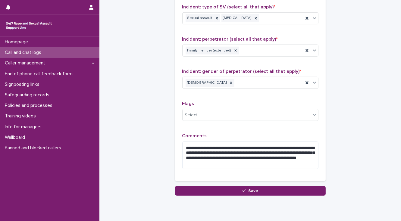
scroll to position [468, 0]
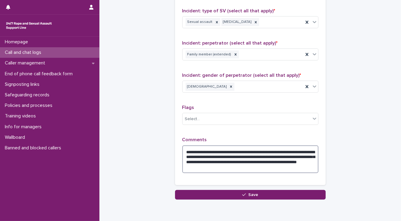
click at [208, 159] on textarea "**********" at bounding box center [250, 160] width 136 height 28
click at [254, 160] on textarea "**********" at bounding box center [250, 160] width 136 height 28
click at [264, 159] on textarea "**********" at bounding box center [250, 160] width 136 height 28
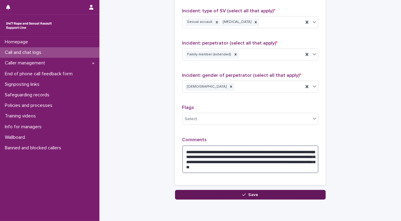
type textarea "**********"
click at [215, 196] on button "Save" at bounding box center [250, 195] width 151 height 10
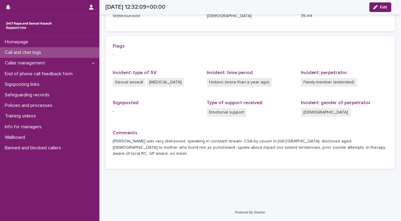
scroll to position [105, 0]
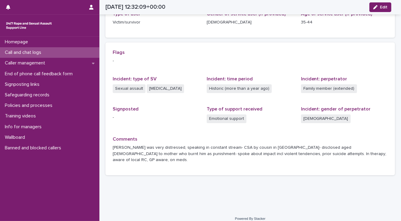
click at [22, 52] on p "Call and chat logs" at bounding box center [24, 53] width 44 height 6
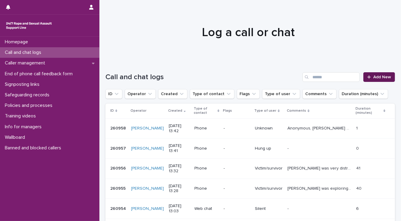
click at [379, 76] on span "Add New" at bounding box center [382, 77] width 18 height 4
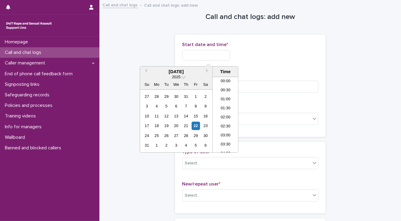
click at [193, 55] on input "text" at bounding box center [206, 55] width 48 height 11
click at [223, 122] on li "14:00" at bounding box center [226, 123] width 26 height 9
click at [207, 55] on input "**********" at bounding box center [206, 55] width 48 height 11
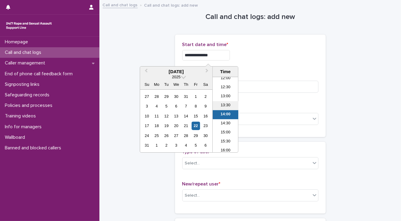
click at [223, 103] on li "13:30" at bounding box center [226, 105] width 26 height 9
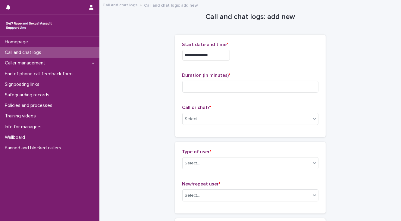
click at [213, 55] on input "**********" at bounding box center [206, 55] width 48 height 11
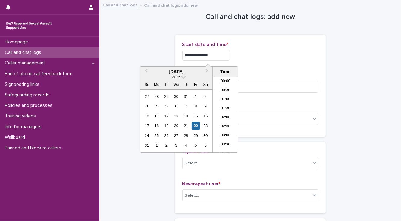
scroll to position [211, 0]
type input "**********"
click at [251, 68] on div "**********" at bounding box center [250, 86] width 136 height 88
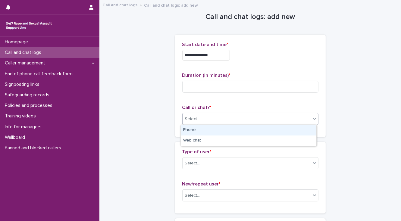
click at [193, 118] on div "Select..." at bounding box center [192, 119] width 15 height 6
click at [191, 131] on div "Phone" at bounding box center [249, 130] width 136 height 11
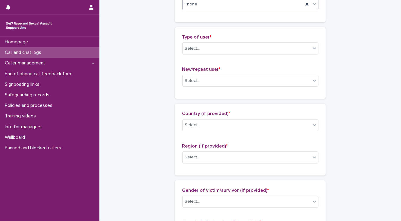
scroll to position [121, 0]
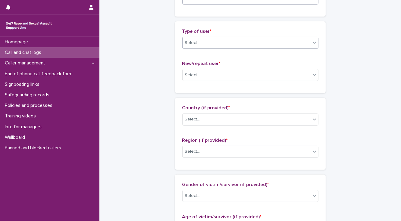
click at [194, 45] on div "Select..." at bounding box center [192, 43] width 15 height 6
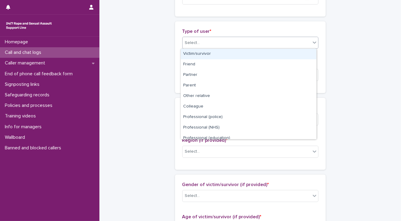
click at [159, 70] on div "**********" at bounding box center [250, 206] width 290 height 652
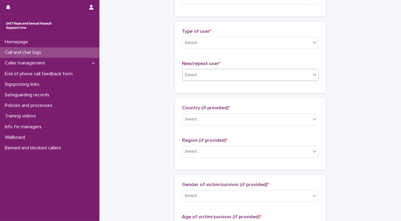
click at [195, 75] on div "Select..." at bounding box center [192, 75] width 15 height 6
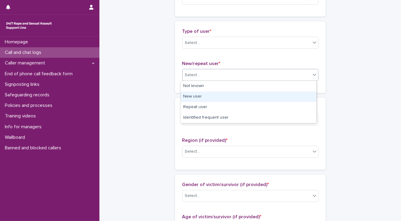
click at [196, 96] on div "New user" at bounding box center [249, 97] width 136 height 11
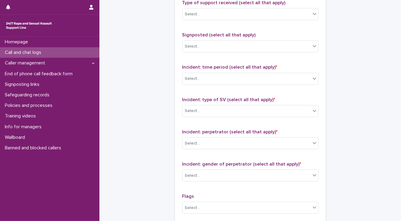
scroll to position [381, 0]
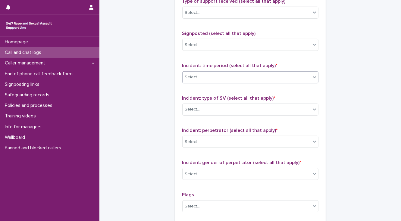
click at [190, 77] on div "Select..." at bounding box center [192, 77] width 15 height 6
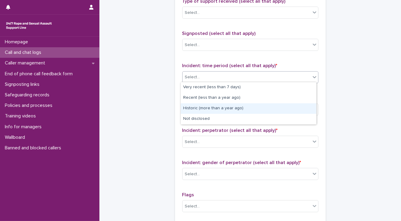
click at [190, 110] on div "Historic (more than a year ago)" at bounding box center [249, 108] width 136 height 11
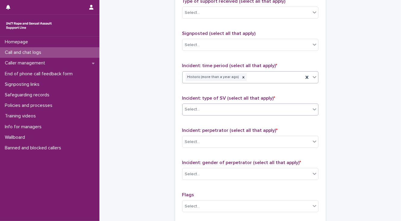
click at [189, 113] on div "Select..." at bounding box center [247, 110] width 128 height 10
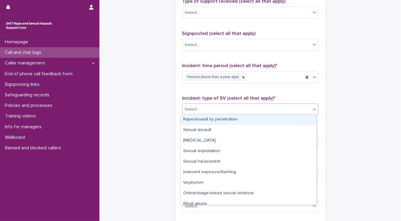
click at [189, 120] on div "Rape/assault by penetration" at bounding box center [249, 119] width 136 height 11
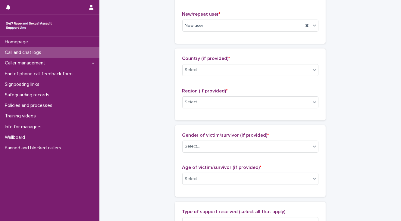
scroll to position [164, 0]
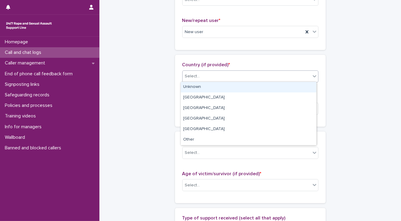
click at [191, 77] on div "Select..." at bounding box center [192, 76] width 15 height 6
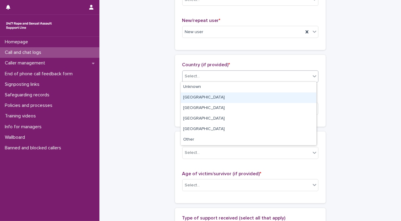
click at [193, 96] on div "England" at bounding box center [249, 97] width 136 height 11
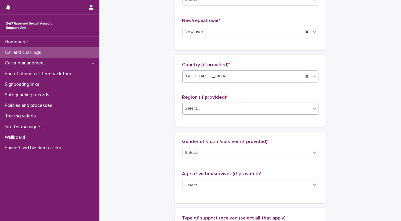
click at [196, 106] on div "Select..." at bounding box center [192, 108] width 15 height 6
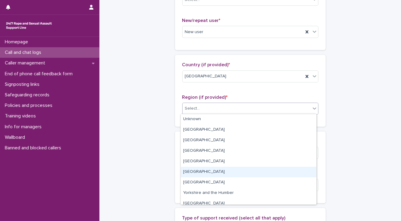
scroll to position [25, 0]
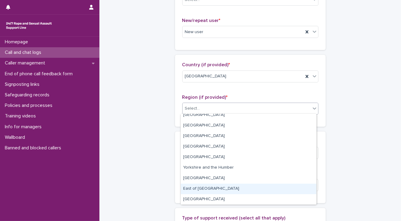
click at [201, 189] on div "East of [GEOGRAPHIC_DATA]" at bounding box center [249, 189] width 136 height 11
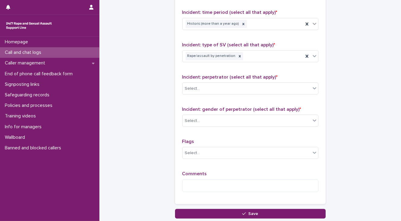
scroll to position [477, 0]
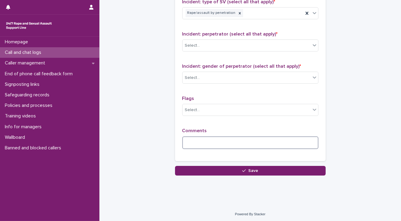
click at [188, 142] on textarea at bounding box center [250, 142] width 136 height 13
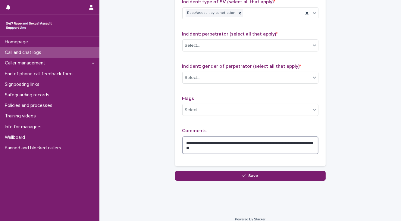
click at [280, 140] on textarea "**********" at bounding box center [250, 145] width 136 height 18
click at [227, 146] on textarea "**********" at bounding box center [250, 145] width 136 height 18
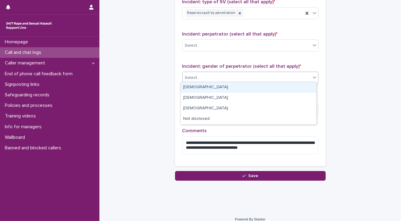
click at [200, 79] on div "Select..." at bounding box center [247, 78] width 128 height 10
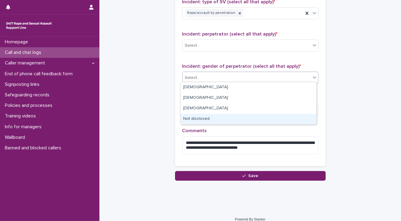
drag, startPoint x: 199, startPoint y: 113, endPoint x: 201, endPoint y: 118, distance: 4.7
click at [201, 119] on div "Not disclosed" at bounding box center [249, 119] width 136 height 11
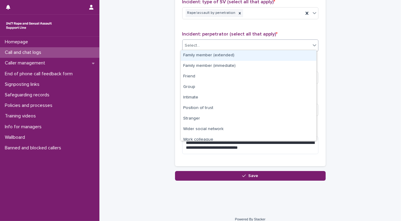
click at [187, 43] on div "Select..." at bounding box center [192, 45] width 15 height 6
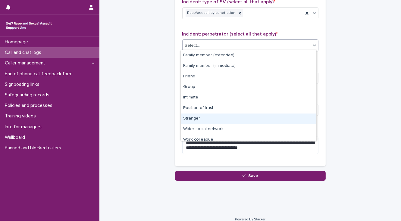
scroll to position [25, 0]
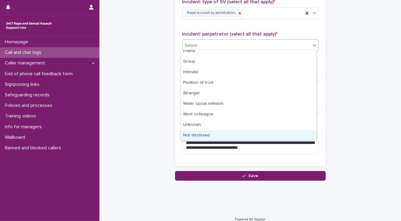
click at [205, 134] on div "Not disclosed" at bounding box center [249, 135] width 136 height 11
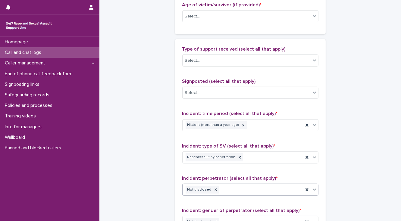
scroll to position [332, 0]
click at [186, 62] on div "Select..." at bounding box center [192, 61] width 15 height 6
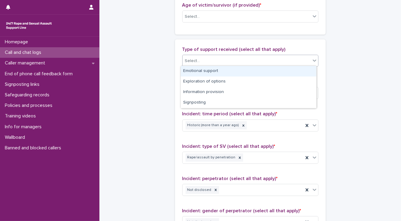
click at [188, 71] on div "Emotional support" at bounding box center [249, 71] width 136 height 11
click at [232, 63] on div "Emotional support" at bounding box center [243, 61] width 121 height 11
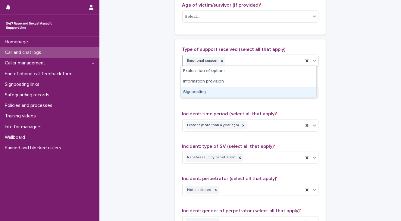
click at [227, 93] on div "Signposting" at bounding box center [249, 92] width 136 height 11
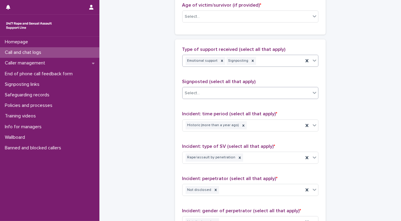
click at [218, 93] on div "Select..." at bounding box center [247, 93] width 128 height 10
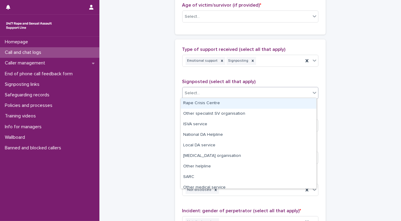
drag, startPoint x: 218, startPoint y: 102, endPoint x: 237, endPoint y: 95, distance: 20.7
click at [218, 102] on div "Rape Crisis Centre" at bounding box center [249, 103] width 136 height 11
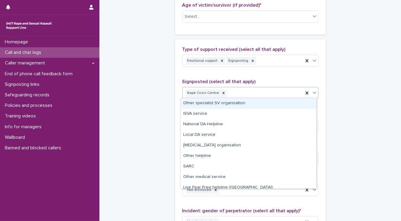
click at [252, 93] on div "Rape Crisis Centre" at bounding box center [243, 93] width 121 height 11
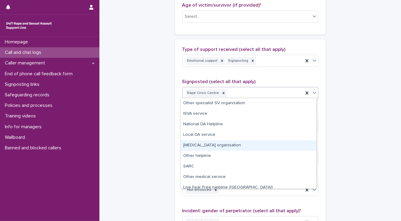
click at [223, 145] on div "Other counselling organisation" at bounding box center [249, 145] width 136 height 11
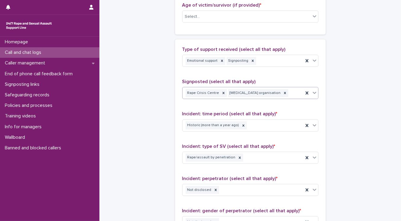
click at [290, 94] on div "Rape Crisis Centre Other counselling organisation" at bounding box center [243, 93] width 121 height 11
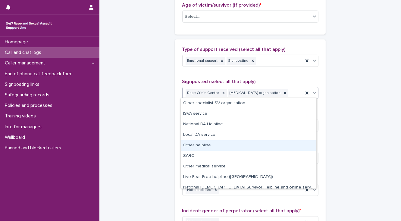
click at [203, 146] on div "Other helpline" at bounding box center [249, 145] width 136 height 11
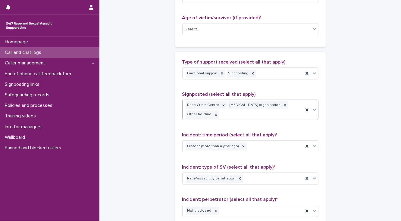
scroll to position [260, 0]
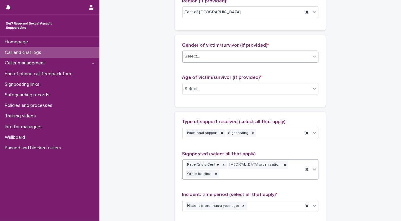
click at [190, 59] on div "Select..." at bounding box center [247, 57] width 128 height 10
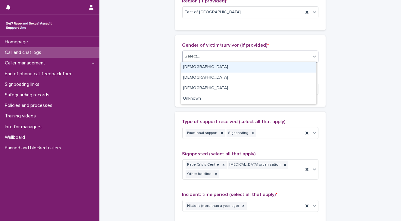
click at [190, 65] on div "[DEMOGRAPHIC_DATA]" at bounding box center [249, 67] width 136 height 11
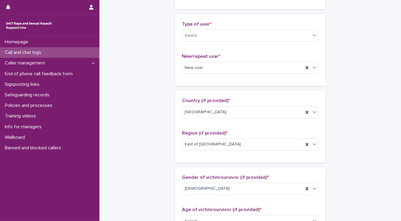
scroll to position [104, 0]
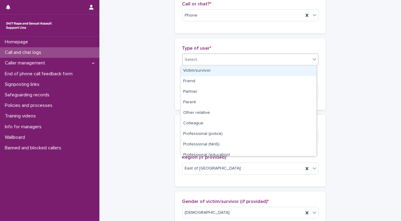
click at [201, 60] on div "Select..." at bounding box center [247, 60] width 128 height 10
click at [201, 69] on div "Victim/survivor" at bounding box center [249, 71] width 136 height 11
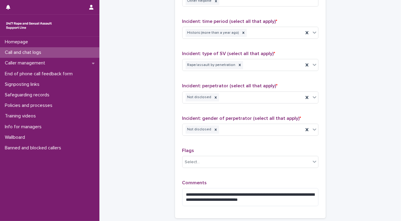
scroll to position [434, 0]
click at [279, 198] on textarea "**********" at bounding box center [250, 197] width 136 height 18
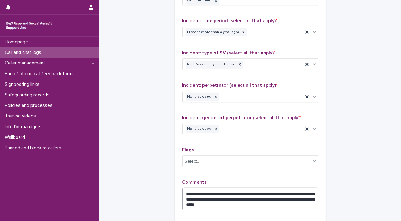
click at [305, 197] on textarea "**********" at bounding box center [250, 199] width 136 height 23
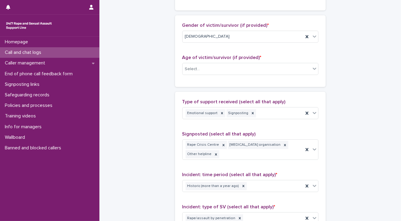
scroll to position [265, 0]
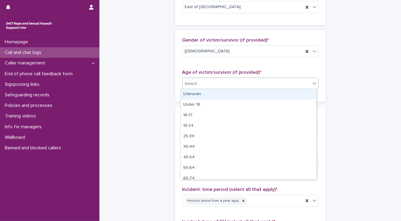
click at [244, 82] on div "Select..." at bounding box center [247, 84] width 128 height 10
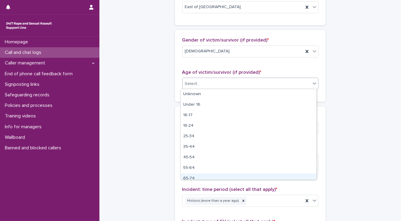
click at [201, 177] on div "65-74" at bounding box center [249, 179] width 136 height 11
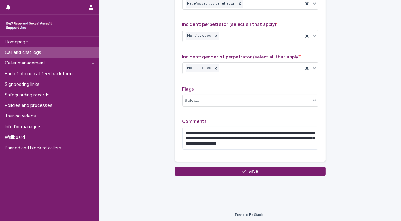
scroll to position [495, 0]
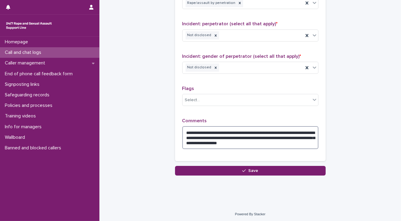
click at [237, 132] on textarea "**********" at bounding box center [250, 137] width 136 height 23
click at [279, 142] on textarea "**********" at bounding box center [250, 137] width 136 height 23
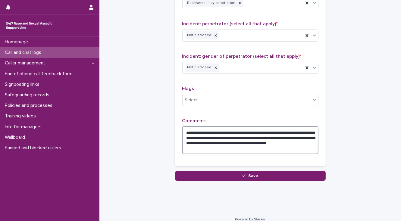
drag, startPoint x: 277, startPoint y: 142, endPoint x: 277, endPoint y: 146, distance: 3.9
click at [277, 146] on textarea "**********" at bounding box center [250, 140] width 136 height 28
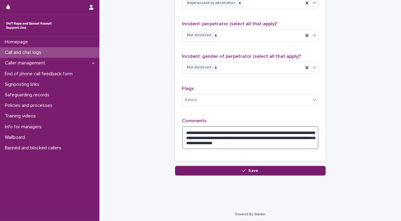
click at [271, 136] on textarea "**********" at bounding box center [250, 137] width 136 height 23
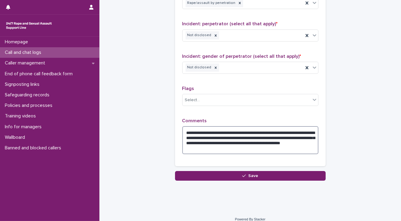
click at [279, 136] on textarea "**********" at bounding box center [250, 140] width 136 height 28
click at [291, 136] on textarea "**********" at bounding box center [250, 140] width 136 height 28
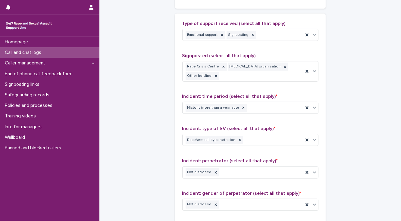
scroll to position [351, 0]
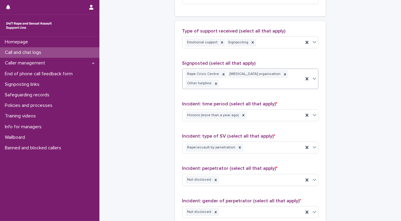
type textarea "**********"
click at [232, 82] on div "Rape Crisis Centre Other counselling organisation Other helpline" at bounding box center [243, 79] width 121 height 20
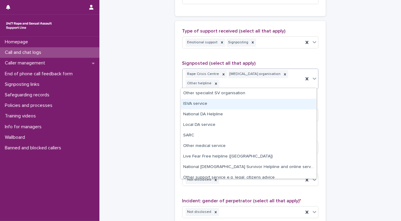
click at [221, 102] on div "ISVA service" at bounding box center [249, 104] width 136 height 11
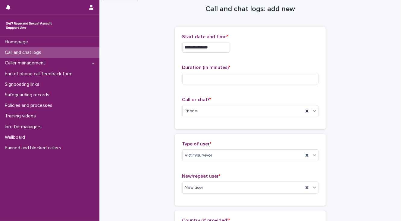
scroll to position [0, 0]
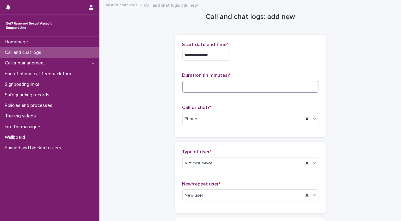
click at [185, 87] on input at bounding box center [250, 87] width 136 height 12
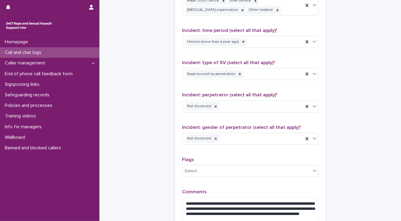
scroll to position [482, 0]
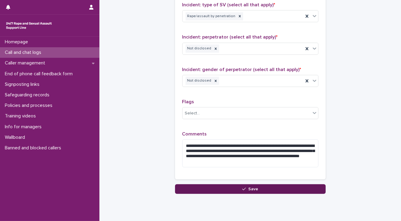
type input "**"
click at [202, 186] on button "Save" at bounding box center [250, 189] width 151 height 10
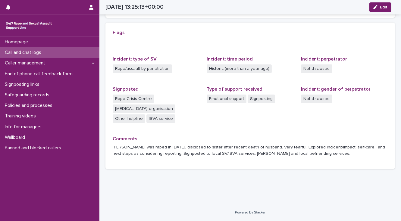
scroll to position [125, 0]
click at [14, 170] on div "Homepage Call and chat logs Caller management End of phone call feedback form S…" at bounding box center [49, 129] width 99 height 184
click at [24, 52] on p "Call and chat logs" at bounding box center [24, 53] width 44 height 6
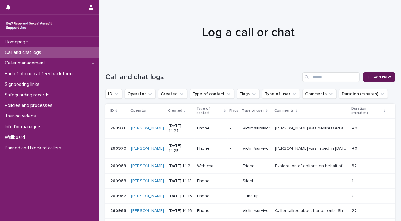
click at [377, 78] on span "Add New" at bounding box center [382, 77] width 18 height 4
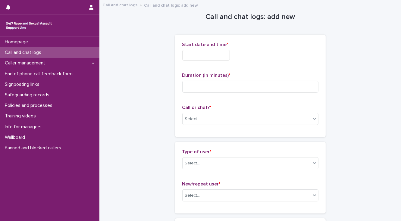
click at [202, 53] on input "text" at bounding box center [206, 55] width 48 height 11
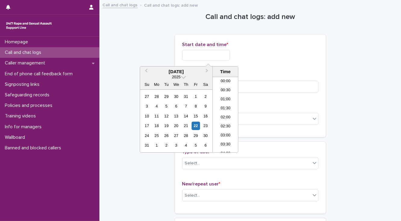
scroll to position [220, 0]
click at [226, 122] on li "14:30" at bounding box center [226, 123] width 26 height 9
click at [215, 53] on input "**********" at bounding box center [206, 55] width 48 height 11
type input "**********"
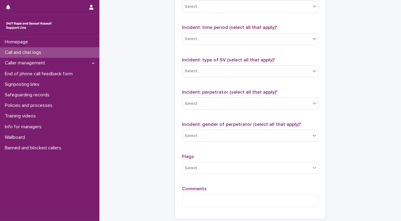
scroll to position [477, 0]
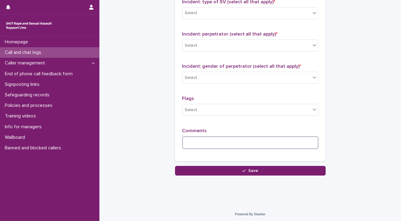
click at [196, 142] on textarea at bounding box center [250, 142] width 136 height 13
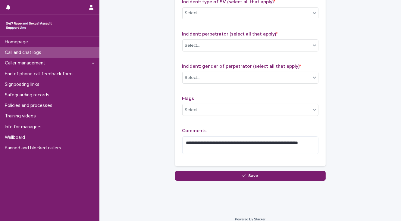
click at [202, 147] on textarea "**********" at bounding box center [250, 145] width 136 height 18
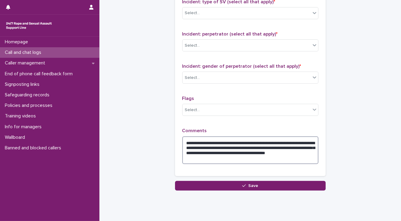
click at [274, 146] on textarea "**********" at bounding box center [250, 150] width 136 height 28
click at [296, 146] on textarea "**********" at bounding box center [250, 150] width 136 height 28
click at [242, 151] on textarea "**********" at bounding box center [250, 150] width 136 height 28
type textarea "**********"
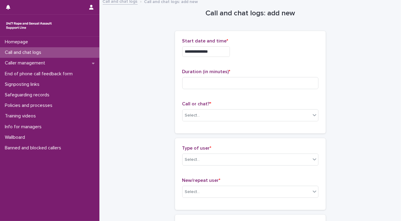
scroll to position [0, 0]
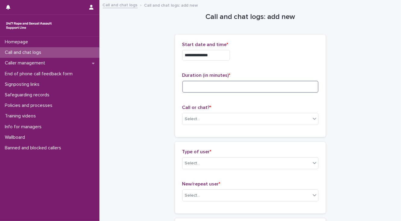
click at [186, 85] on input at bounding box center [250, 87] width 136 height 12
type input "*"
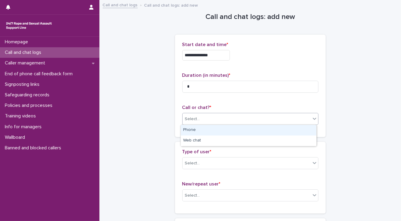
click at [194, 116] on div "Select..." at bounding box center [192, 119] width 15 height 6
click at [191, 129] on div "Phone" at bounding box center [249, 130] width 136 height 11
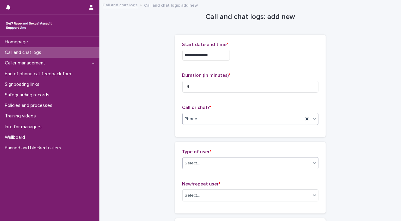
click at [201, 164] on div "Select..." at bounding box center [247, 163] width 128 height 10
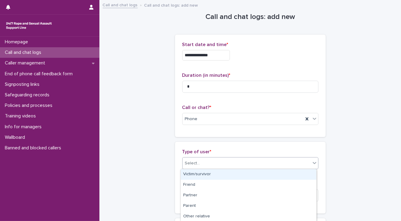
click at [204, 173] on div "Victim/survivor" at bounding box center [249, 174] width 136 height 11
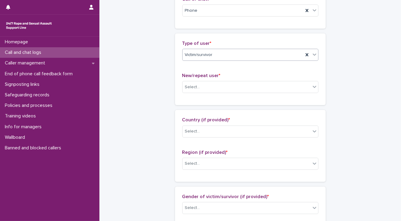
scroll to position [121, 0]
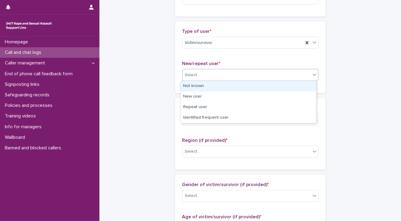
click at [196, 80] on div "Select..." at bounding box center [247, 75] width 128 height 10
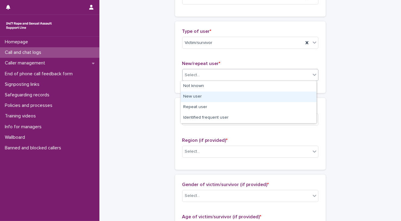
drag, startPoint x: 198, startPoint y: 90, endPoint x: 200, endPoint y: 108, distance: 18.2
click at [200, 97] on div "New user" at bounding box center [249, 97] width 136 height 11
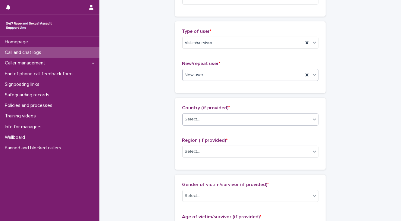
click at [202, 119] on div "Select..." at bounding box center [247, 119] width 128 height 10
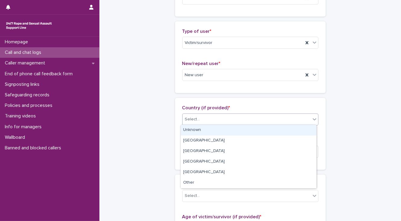
drag, startPoint x: 202, startPoint y: 129, endPoint x: 202, endPoint y: 144, distance: 14.5
click at [202, 130] on div "Unknown" at bounding box center [249, 130] width 136 height 11
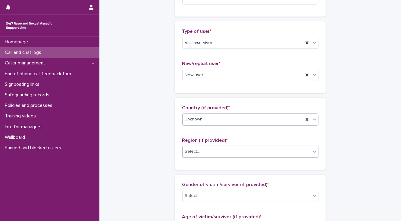
drag, startPoint x: 202, startPoint y: 150, endPoint x: 202, endPoint y: 155, distance: 5.1
click at [202, 151] on div "Select..." at bounding box center [247, 152] width 128 height 10
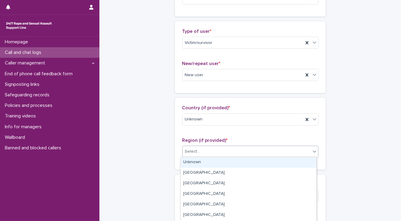
click at [203, 160] on div "Unknown" at bounding box center [249, 162] width 136 height 11
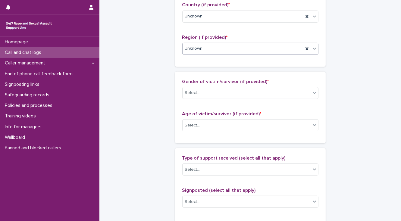
scroll to position [241, 0]
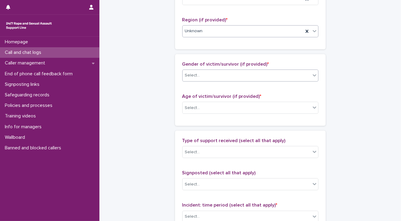
drag, startPoint x: 198, startPoint y: 76, endPoint x: 199, endPoint y: 80, distance: 4.1
click at [201, 77] on input "text" at bounding box center [201, 75] width 1 height 5
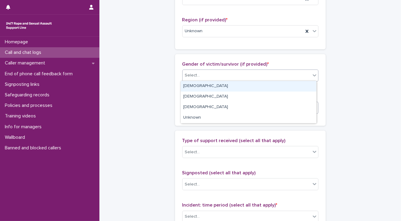
drag, startPoint x: 200, startPoint y: 87, endPoint x: 199, endPoint y: 103, distance: 16.3
click at [199, 89] on div "[DEMOGRAPHIC_DATA]" at bounding box center [249, 86] width 136 height 11
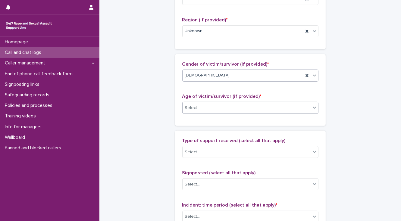
click at [200, 111] on div "Select..." at bounding box center [247, 108] width 128 height 10
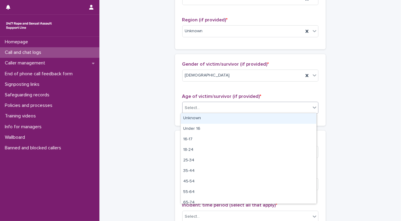
click at [202, 119] on div "Unknown" at bounding box center [249, 118] width 136 height 11
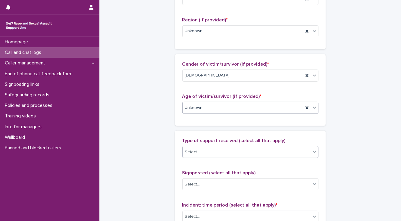
click at [201, 153] on div "Select..." at bounding box center [247, 152] width 128 height 10
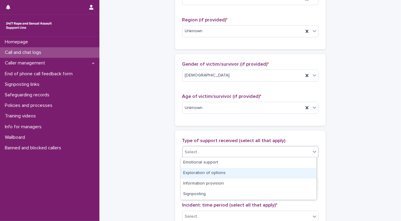
click at [204, 174] on div "Exploration of options" at bounding box center [249, 173] width 136 height 11
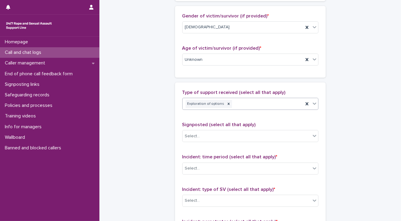
scroll to position [313, 0]
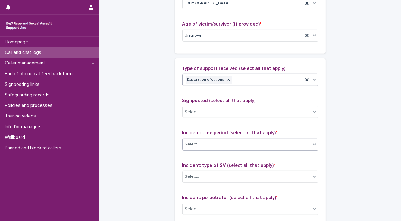
click at [196, 146] on div "Select..." at bounding box center [192, 144] width 15 height 6
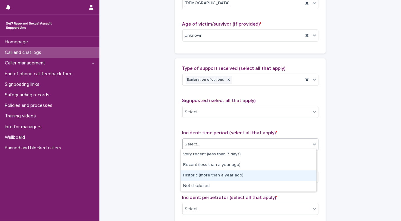
click at [194, 174] on div "Historic (more than a year ago)" at bounding box center [249, 176] width 136 height 11
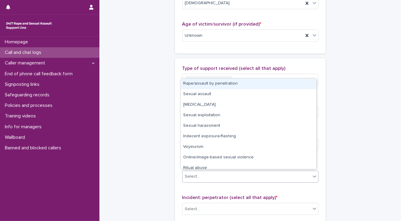
click at [194, 176] on div "Select..." at bounding box center [192, 177] width 15 height 6
click at [192, 84] on div "Rape/assault by penetration" at bounding box center [249, 84] width 136 height 11
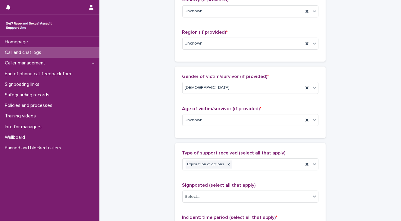
drag, startPoint x: 142, startPoint y: 174, endPoint x: 139, endPoint y: 169, distance: 5.8
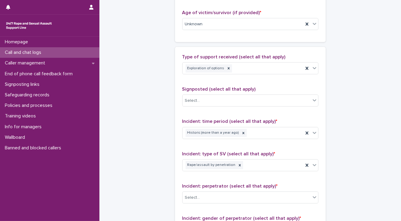
scroll to position [323, 0]
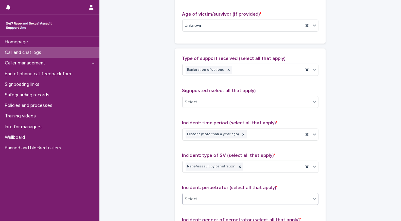
click at [188, 198] on div "Select..." at bounding box center [192, 199] width 15 height 6
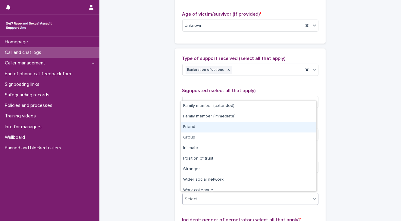
click at [190, 127] on div "Friend" at bounding box center [249, 127] width 136 height 11
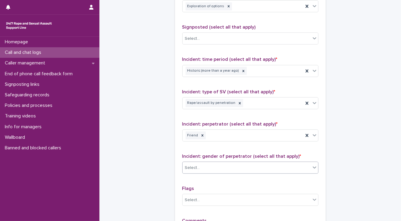
scroll to position [387, 0]
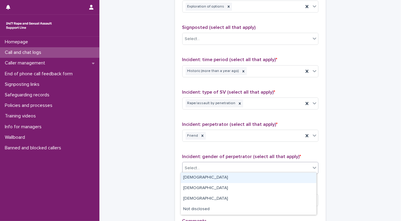
click at [191, 170] on div "Select..." at bounding box center [247, 168] width 128 height 10
click at [192, 176] on div "[DEMOGRAPHIC_DATA]" at bounding box center [249, 178] width 136 height 11
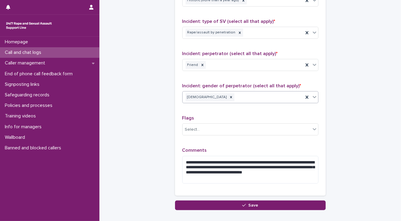
scroll to position [483, 0]
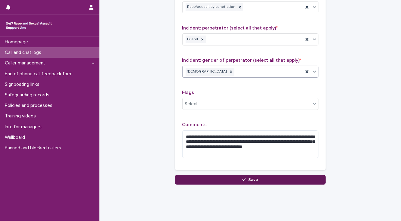
click at [210, 179] on button "Save" at bounding box center [250, 180] width 151 height 10
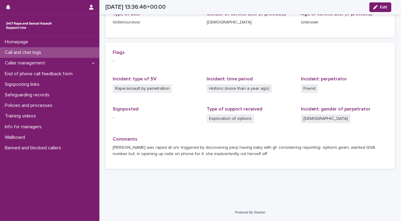
scroll to position [105, 0]
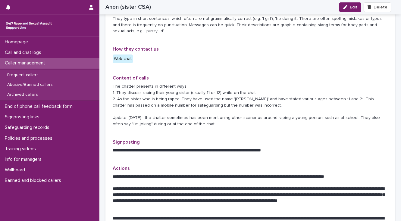
scroll to position [169, 0]
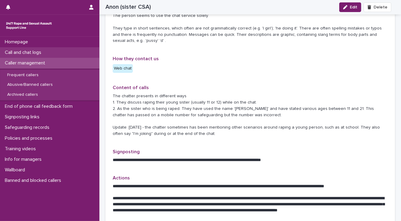
click at [45, 52] on p "Call and chat logs" at bounding box center [24, 53] width 44 height 6
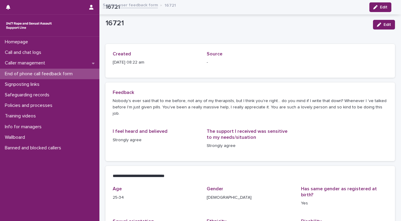
click at [69, 72] on p "End of phone call feedback form" at bounding box center [39, 74] width 75 height 6
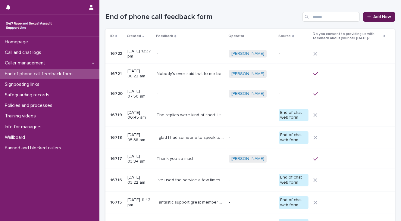
click at [378, 16] on span "Add New" at bounding box center [382, 17] width 18 height 4
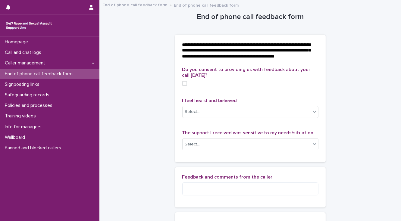
click at [182, 86] on span at bounding box center [184, 83] width 5 height 5
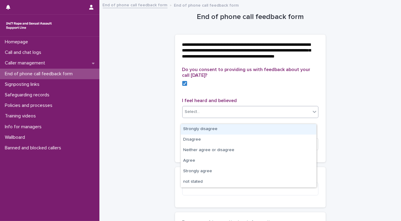
drag, startPoint x: 194, startPoint y: 117, endPoint x: 199, endPoint y: 130, distance: 14.1
click at [194, 115] on div "Select..." at bounding box center [192, 112] width 15 height 6
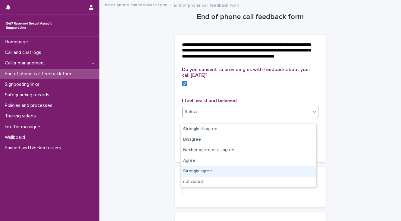
click at [202, 171] on div "Strongly agree" at bounding box center [249, 171] width 136 height 11
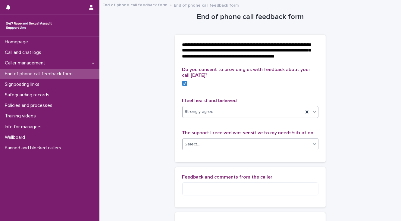
click at [198, 149] on div "Select..." at bounding box center [247, 144] width 128 height 10
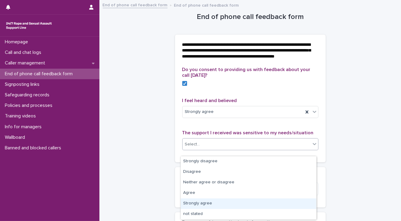
click at [195, 199] on div "Strongly agree" at bounding box center [249, 204] width 136 height 11
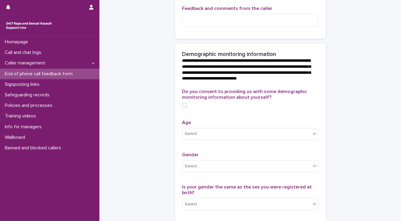
scroll to position [217, 0]
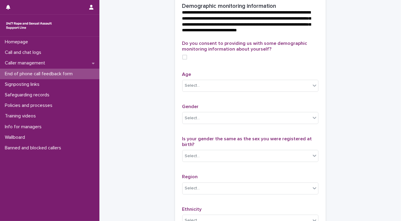
click at [182, 60] on span at bounding box center [184, 57] width 5 height 5
click at [191, 89] on div "Select..." at bounding box center [192, 86] width 15 height 6
click at [208, 91] on div "Select..." at bounding box center [247, 86] width 128 height 10
click at [312, 89] on icon at bounding box center [315, 86] width 6 height 6
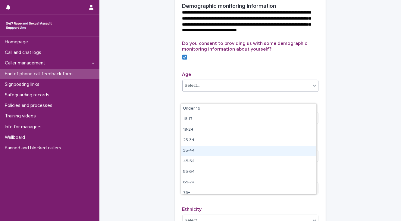
click at [203, 154] on div "35-44" at bounding box center [249, 151] width 136 height 11
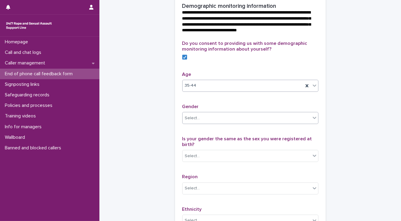
click at [203, 123] on div "Select..." at bounding box center [247, 118] width 128 height 10
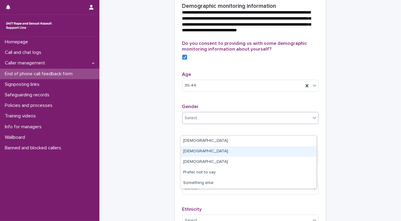
click at [205, 152] on div "[DEMOGRAPHIC_DATA]" at bounding box center [249, 151] width 136 height 11
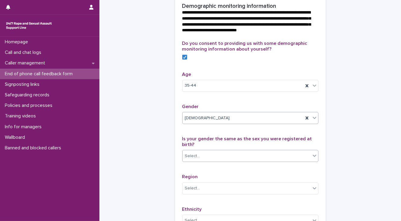
click at [202, 161] on div "Select..." at bounding box center [247, 156] width 128 height 10
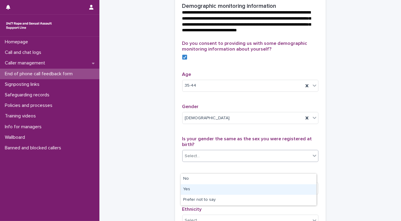
drag, startPoint x: 198, startPoint y: 183, endPoint x: 188, endPoint y: 180, distance: 10.6
click at [198, 189] on div "Yes" at bounding box center [249, 189] width 136 height 11
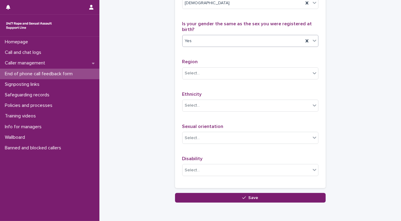
scroll to position [337, 0]
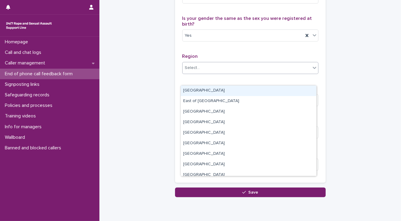
click at [199, 73] on div "Select..." at bounding box center [247, 68] width 128 height 10
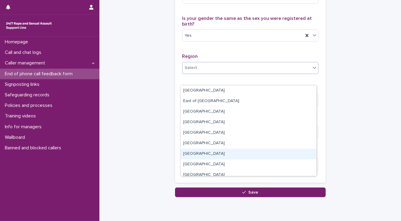
click at [202, 155] on div "[GEOGRAPHIC_DATA]" at bounding box center [249, 154] width 136 height 11
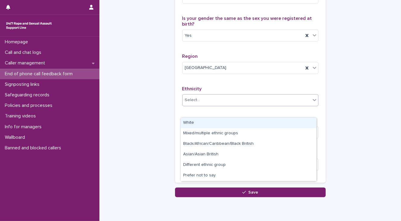
click at [199, 105] on div "Select..." at bounding box center [247, 100] width 128 height 10
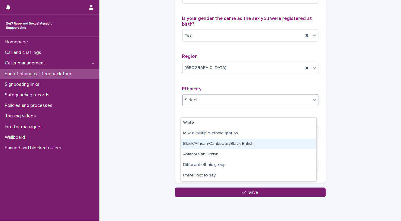
click at [198, 144] on div "Black/African/Caribbean/Black British" at bounding box center [249, 144] width 136 height 11
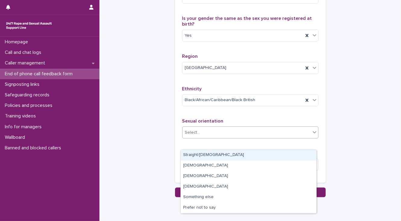
click at [201, 135] on input "text" at bounding box center [201, 132] width 1 height 5
click at [197, 156] on div "Straight/[DEMOGRAPHIC_DATA]" at bounding box center [249, 155] width 136 height 11
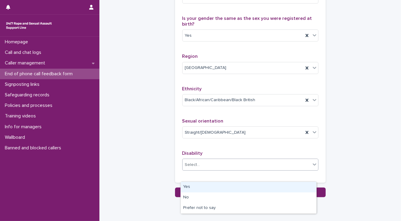
click at [189, 168] on div "Select..." at bounding box center [192, 165] width 15 height 6
click at [190, 187] on div "Yes" at bounding box center [249, 187] width 136 height 11
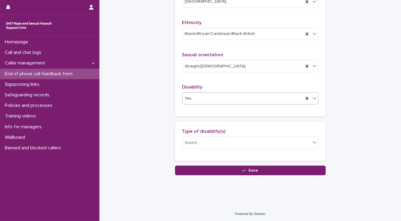
scroll to position [416, 0]
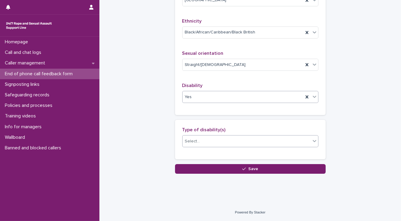
click at [193, 142] on div "Select..." at bounding box center [192, 141] width 15 height 6
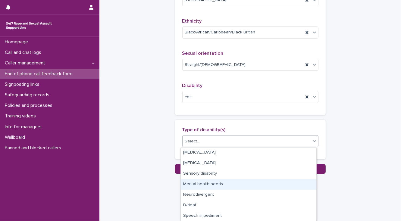
click at [189, 184] on div "Mental health needs" at bounding box center [249, 184] width 136 height 11
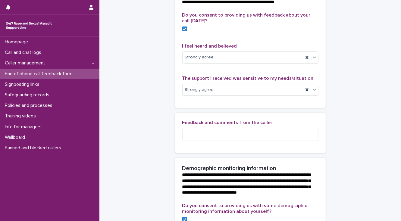
scroll to position [79, 0]
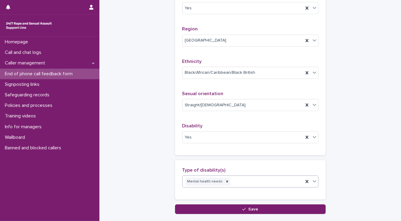
scroll to position [416, 0]
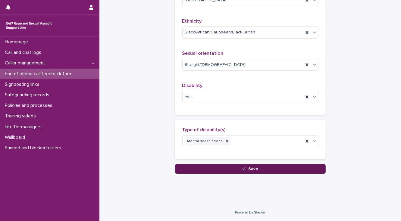
click at [190, 171] on button "Save" at bounding box center [250, 169] width 151 height 10
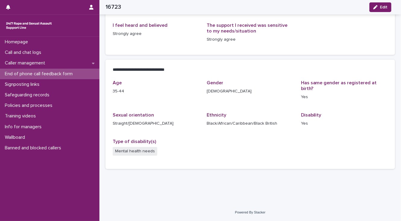
scroll to position [88, 0]
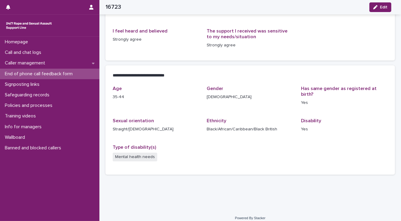
click at [44, 74] on p "End of phone call feedback form" at bounding box center [39, 74] width 75 height 6
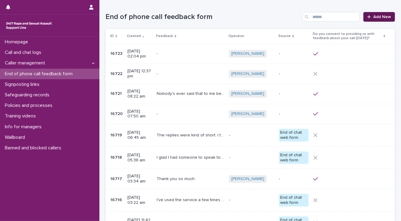
click at [381, 17] on span "Add New" at bounding box center [382, 17] width 18 height 4
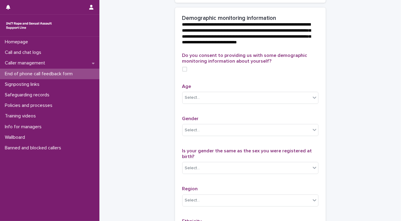
scroll to position [241, 0]
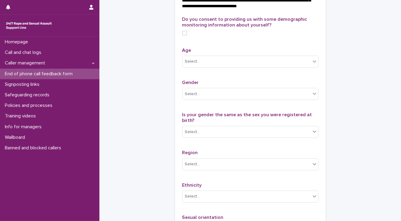
click at [182, 36] on span at bounding box center [184, 33] width 5 height 5
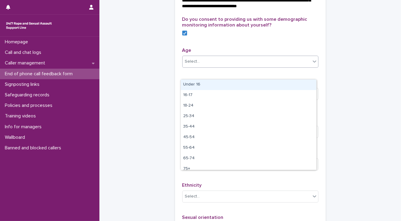
click at [192, 65] on div "Select..." at bounding box center [192, 61] width 15 height 6
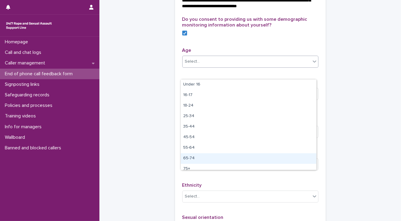
click at [197, 157] on div "65-74" at bounding box center [249, 158] width 136 height 11
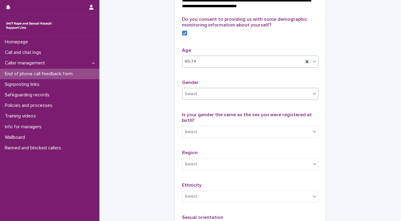
click at [194, 97] on div "Select..." at bounding box center [192, 94] width 15 height 6
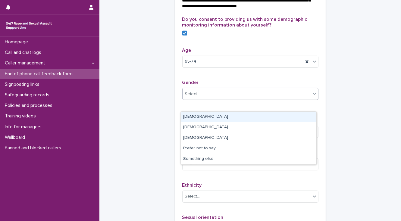
click at [195, 115] on div "[DEMOGRAPHIC_DATA]" at bounding box center [249, 117] width 136 height 11
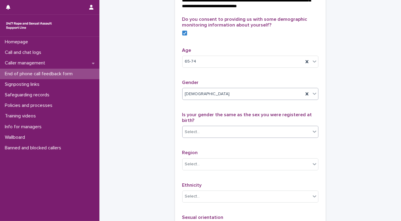
click at [199, 137] on div "Select..." at bounding box center [247, 132] width 128 height 10
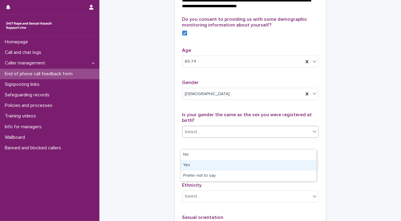
click at [187, 165] on div "Yes" at bounding box center [249, 165] width 136 height 11
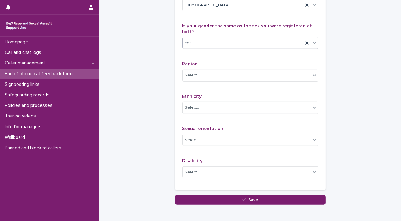
scroll to position [362, 0]
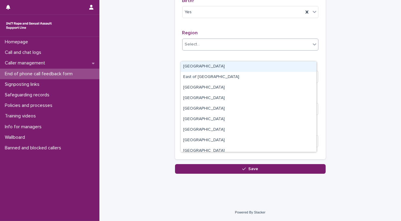
click at [205, 49] on div "Select..." at bounding box center [247, 44] width 128 height 10
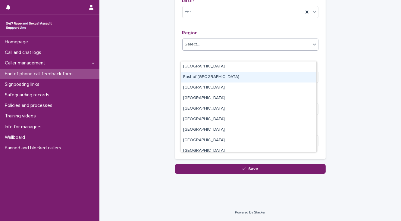
click at [199, 76] on div "East of [GEOGRAPHIC_DATA]" at bounding box center [249, 77] width 136 height 11
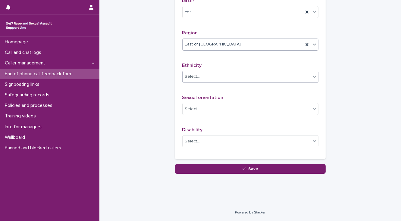
click at [200, 82] on div "Select..." at bounding box center [247, 77] width 128 height 10
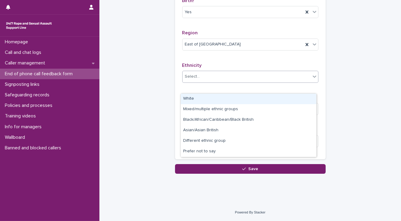
click at [200, 98] on div "White" at bounding box center [249, 99] width 136 height 11
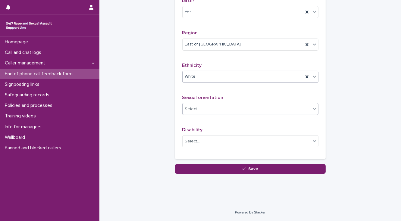
click at [196, 112] on div "Select..." at bounding box center [192, 109] width 15 height 6
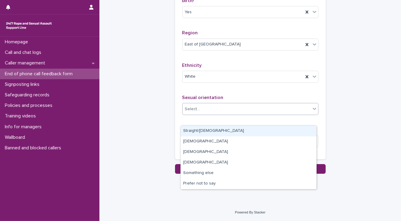
click at [198, 130] on div "Straight/[DEMOGRAPHIC_DATA]" at bounding box center [249, 131] width 136 height 11
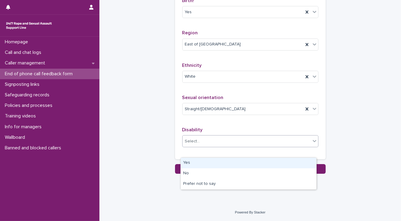
click at [188, 145] on div "Select..." at bounding box center [192, 141] width 15 height 6
click at [184, 163] on div "Yes" at bounding box center [249, 163] width 136 height 11
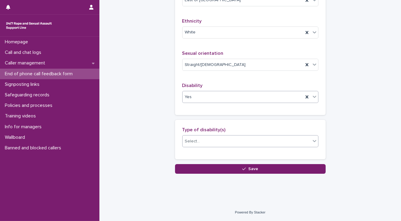
scroll to position [416, 0]
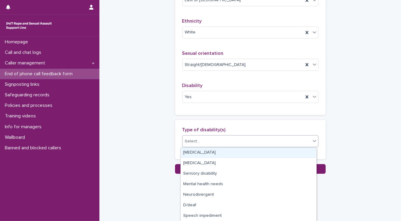
click at [190, 142] on div "Select..." at bounding box center [192, 141] width 15 height 6
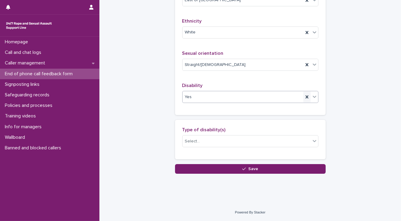
click at [305, 97] on icon at bounding box center [306, 97] width 3 height 3
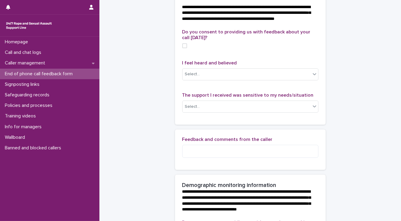
scroll to position [34, 0]
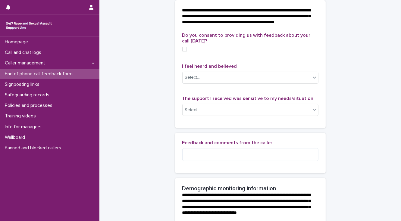
click at [183, 52] on span at bounding box center [184, 49] width 5 height 5
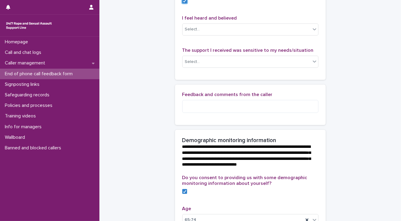
scroll to position [58, 0]
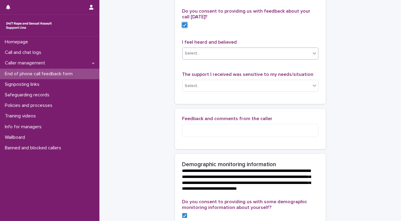
click at [188, 57] on div "Select..." at bounding box center [192, 53] width 15 height 6
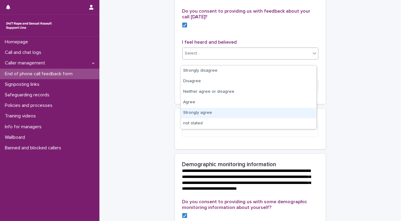
click at [185, 114] on div "Strongly agree" at bounding box center [249, 113] width 136 height 11
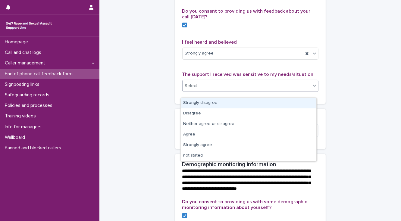
click at [186, 89] on div "Select..." at bounding box center [192, 86] width 15 height 6
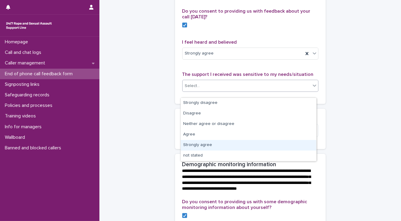
click at [196, 146] on div "Strongly agree" at bounding box center [249, 145] width 136 height 11
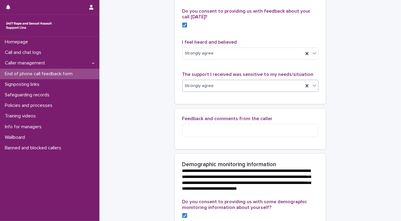
scroll to position [83, 0]
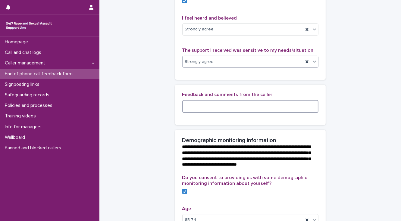
click at [185, 113] on textarea at bounding box center [250, 106] width 136 height 13
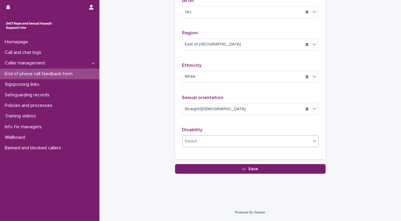
scroll to position [372, 0]
click at [183, 145] on div "Select..." at bounding box center [247, 141] width 128 height 10
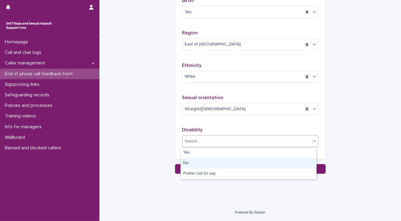
click at [193, 163] on div "No" at bounding box center [249, 163] width 136 height 11
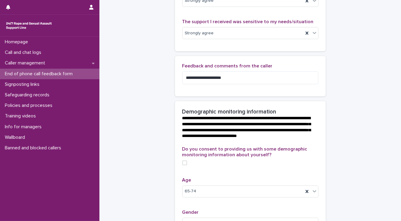
scroll to position [107, 0]
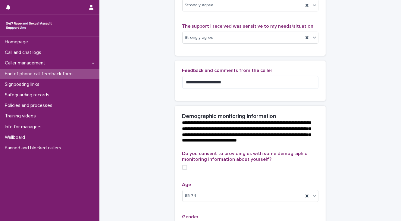
click at [182, 170] on span at bounding box center [184, 167] width 5 height 5
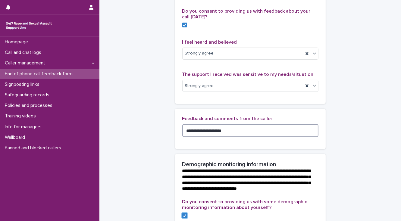
click at [219, 136] on textarea "**********" at bounding box center [250, 130] width 136 height 13
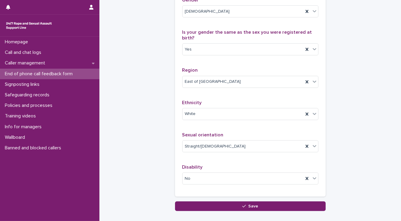
scroll to position [348, 0]
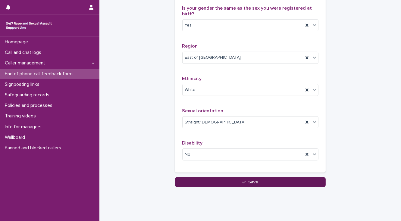
type textarea "**********"
click at [187, 187] on button "Save" at bounding box center [250, 182] width 151 height 10
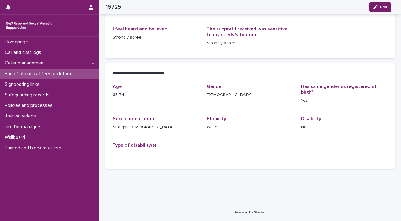
scroll to position [84, 0]
